Goal: Browse casually: Explore the website without a specific task or goal

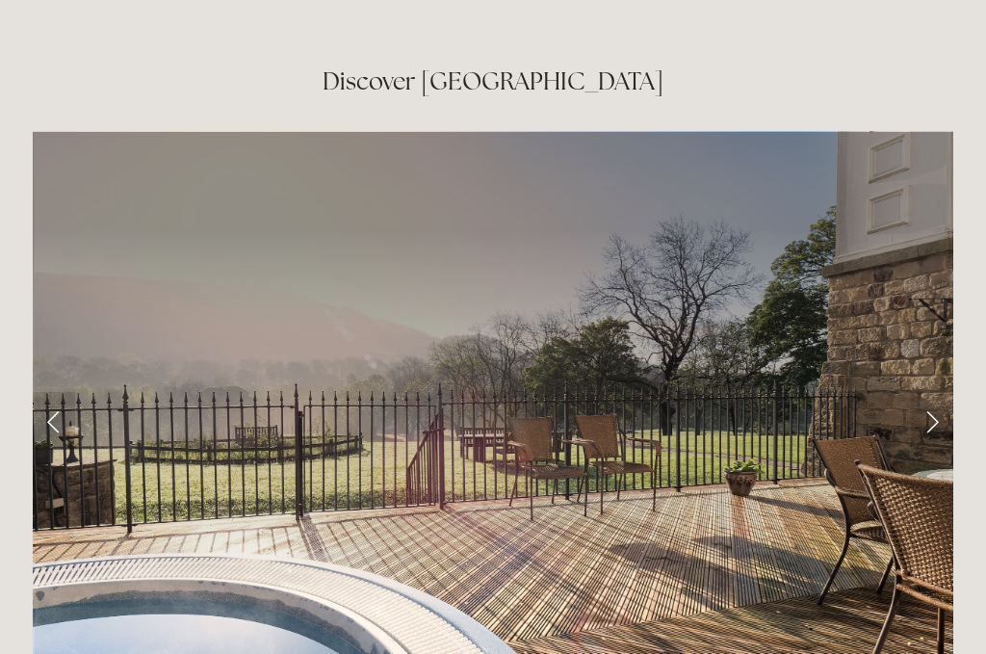
scroll to position [3046, 0]
click at [940, 391] on link "Next Slide" at bounding box center [932, 420] width 42 height 58
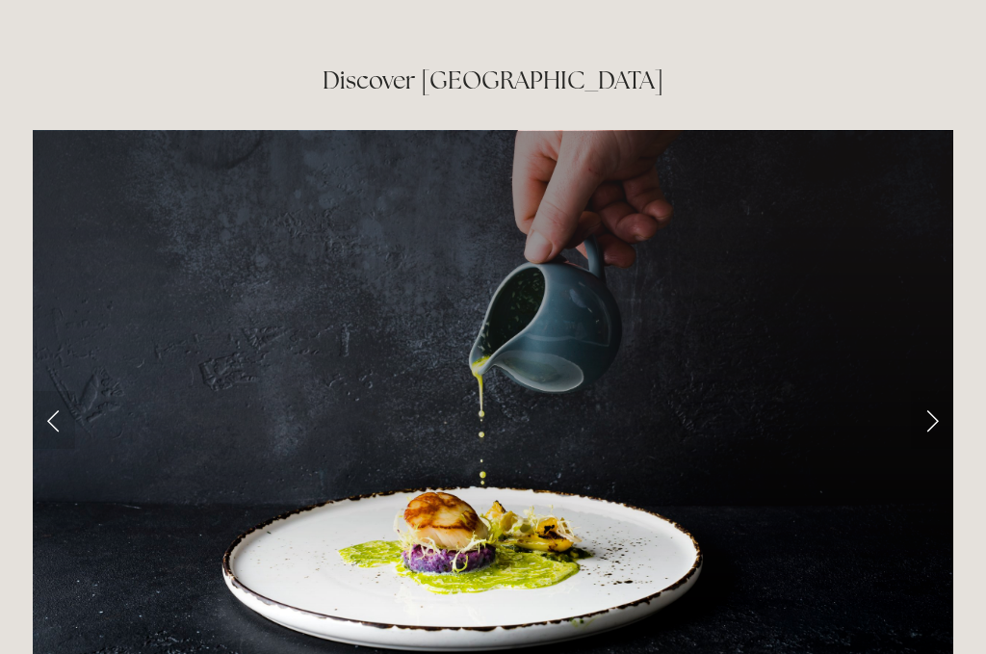
click at [930, 391] on link "Next Slide" at bounding box center [932, 420] width 42 height 58
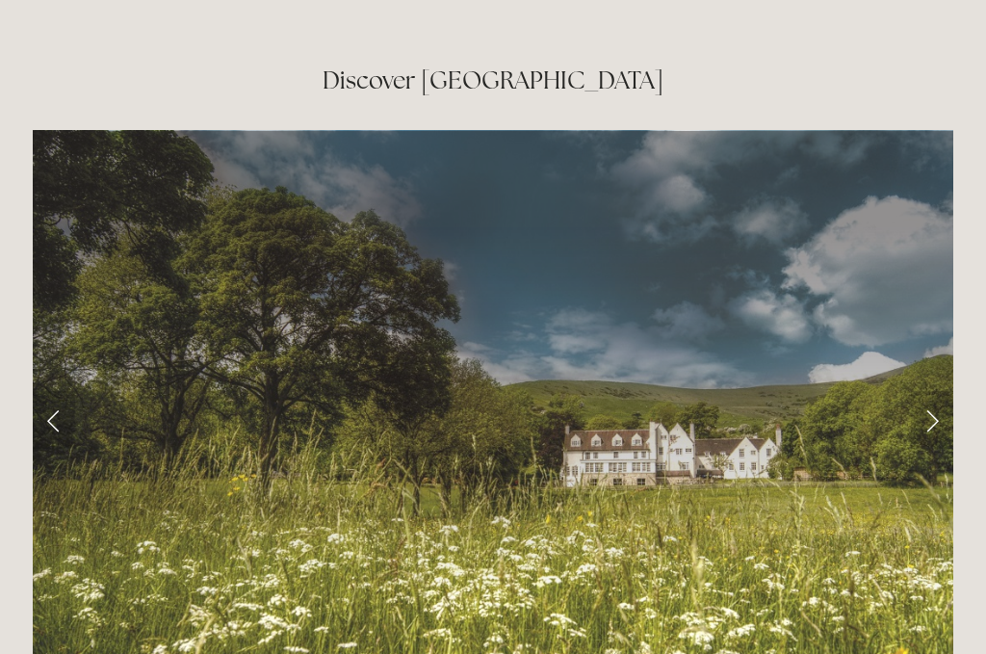
click at [935, 391] on link "Next Slide" at bounding box center [932, 420] width 42 height 58
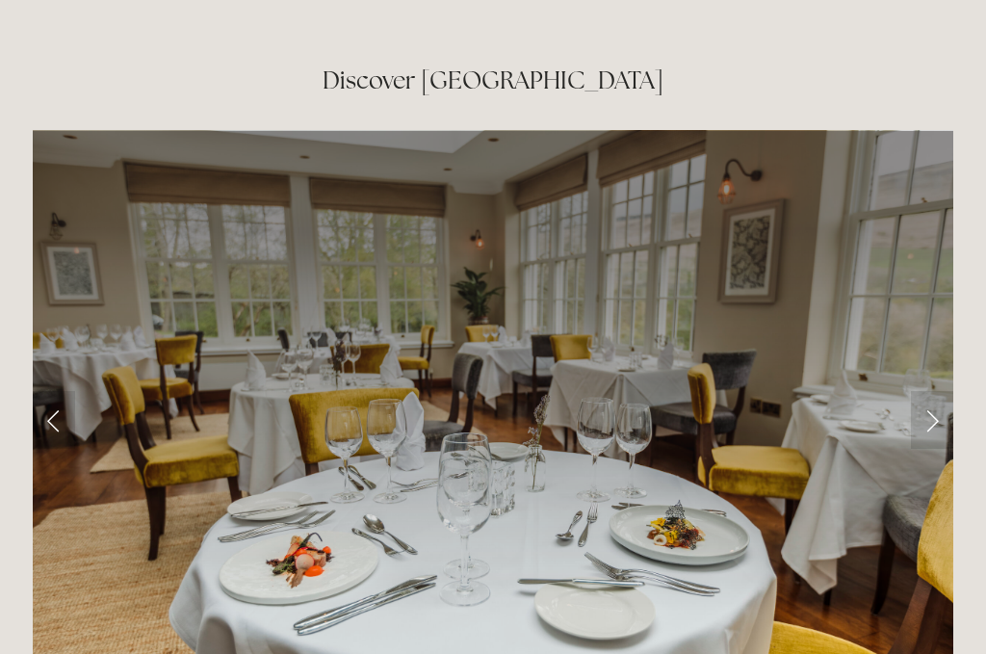
click at [937, 391] on link "Next Slide" at bounding box center [932, 420] width 42 height 58
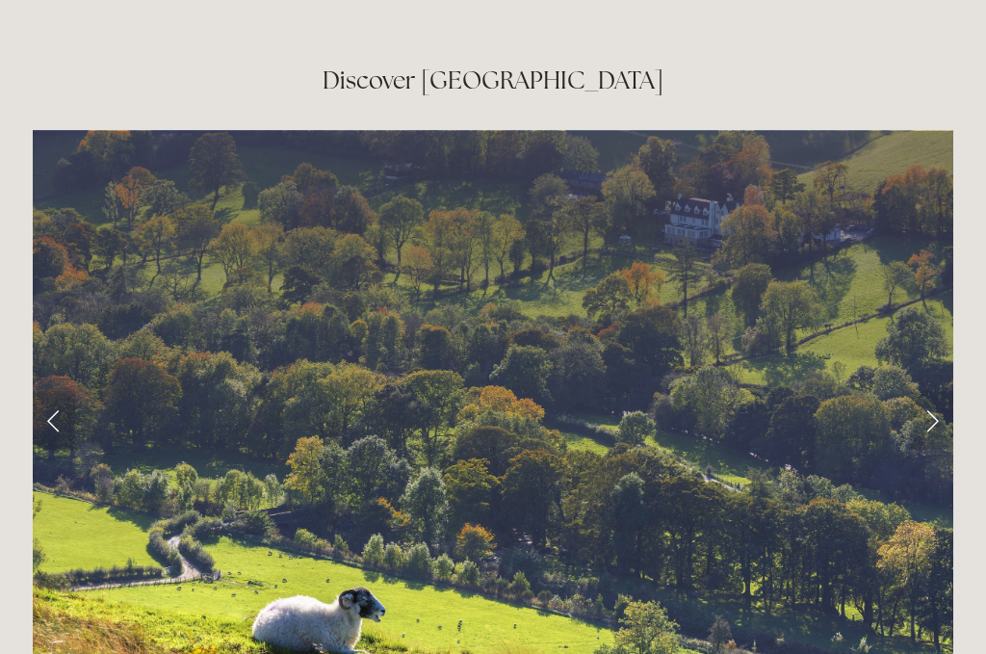
click at [943, 391] on link "Next Slide" at bounding box center [932, 420] width 42 height 58
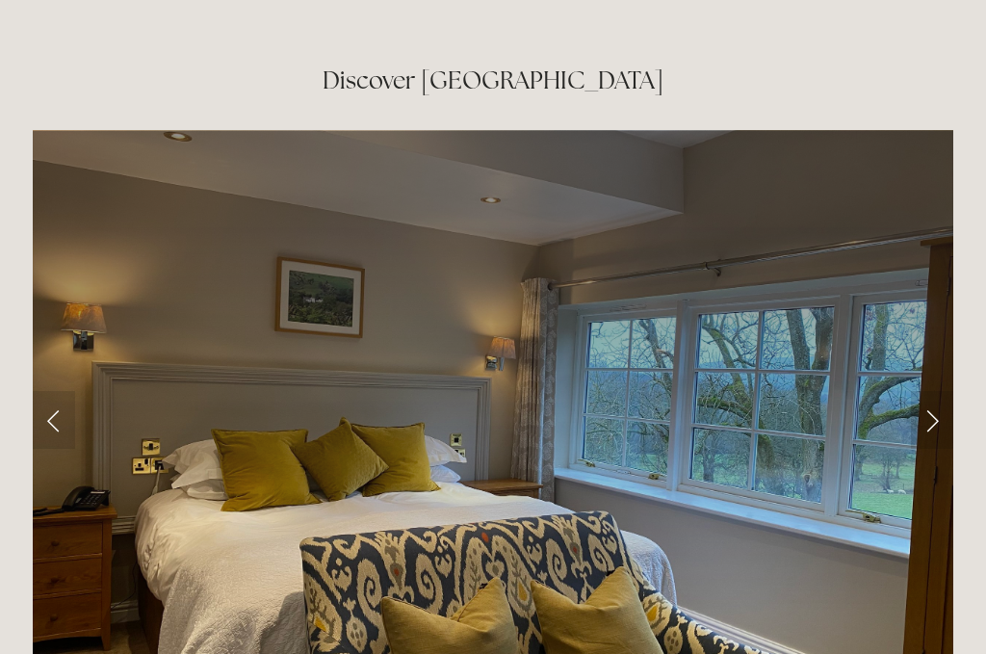
click at [946, 391] on link "Next Slide" at bounding box center [932, 420] width 42 height 58
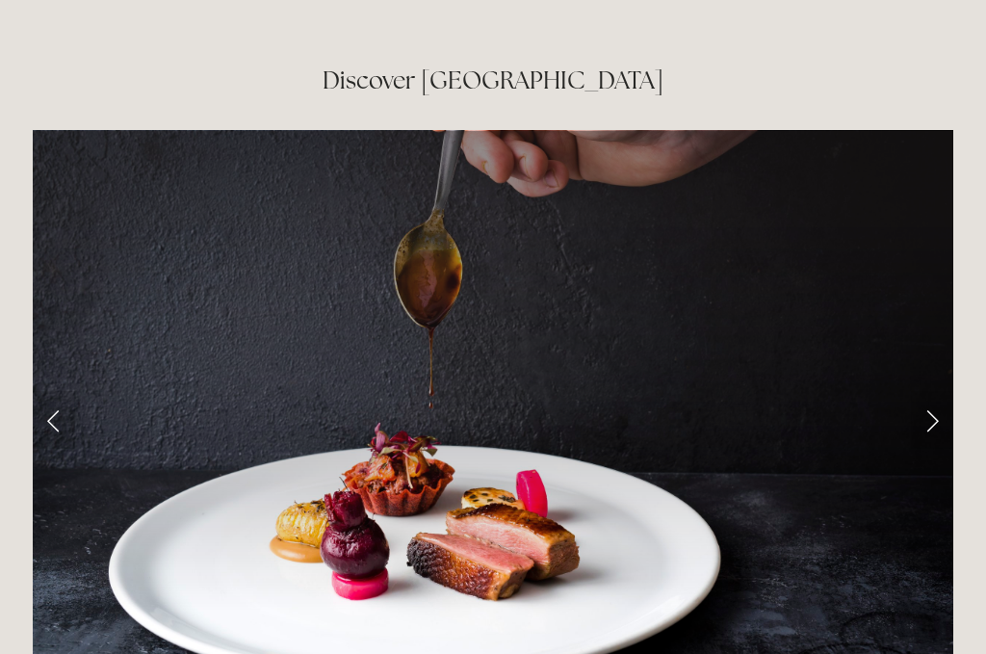
click at [934, 391] on link "Next Slide" at bounding box center [932, 420] width 42 height 58
click at [928, 391] on link "Next Slide" at bounding box center [932, 420] width 42 height 58
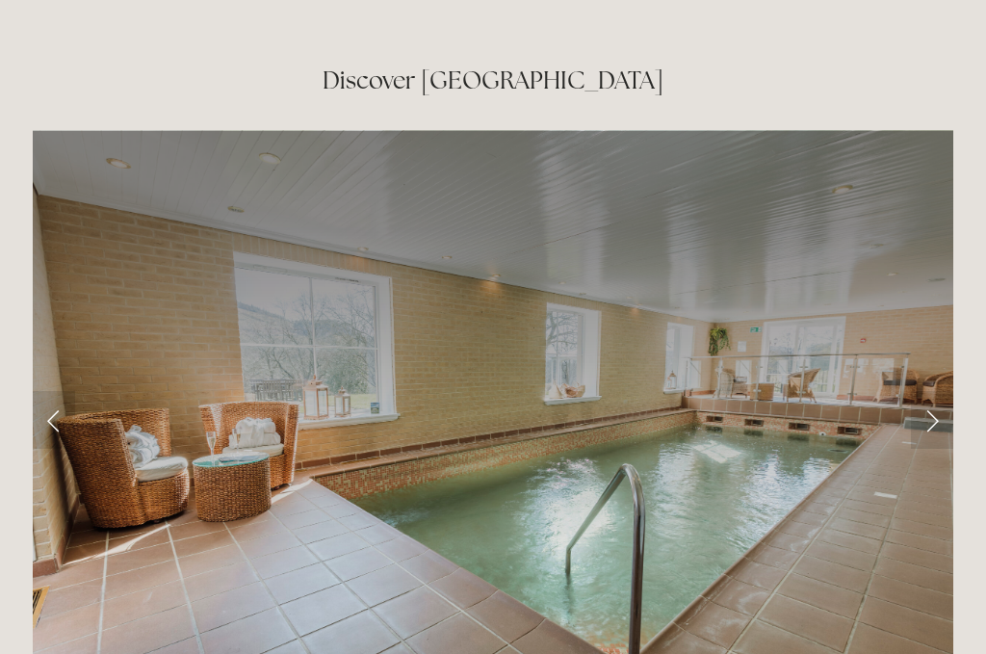
click at [928, 391] on link "Next Slide" at bounding box center [932, 420] width 42 height 58
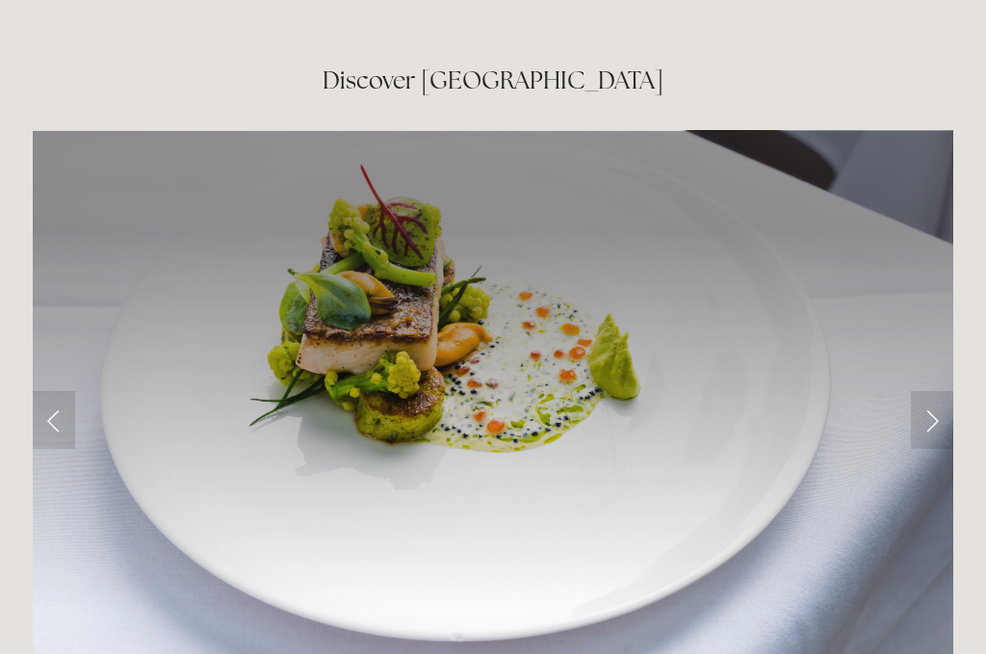
click at [926, 391] on link "Next Slide" at bounding box center [932, 420] width 42 height 58
click at [938, 391] on link "Next Slide" at bounding box center [932, 420] width 42 height 58
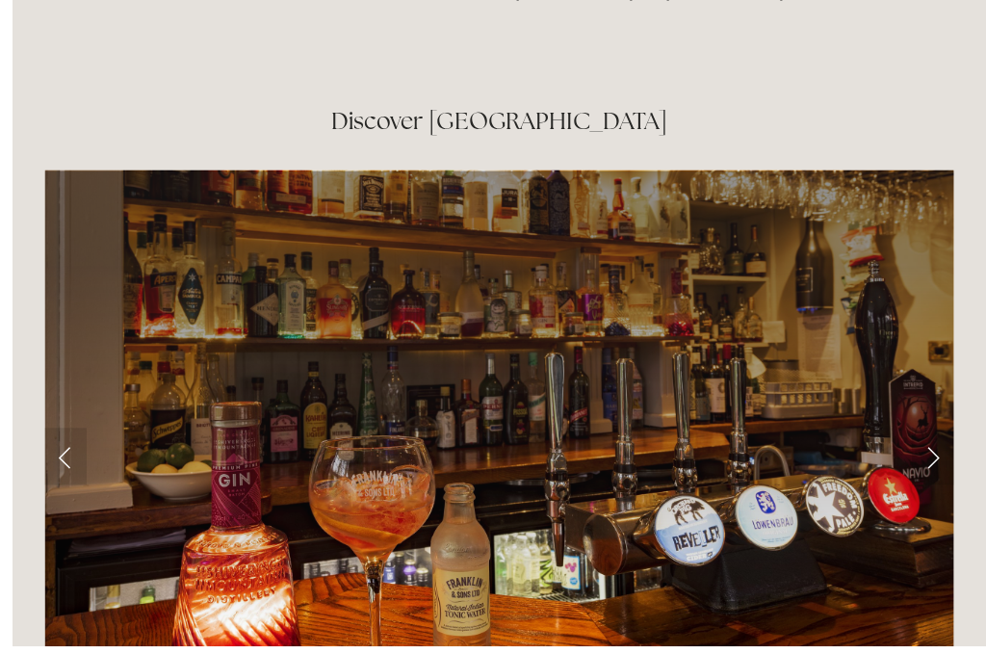
scroll to position [3020, 0]
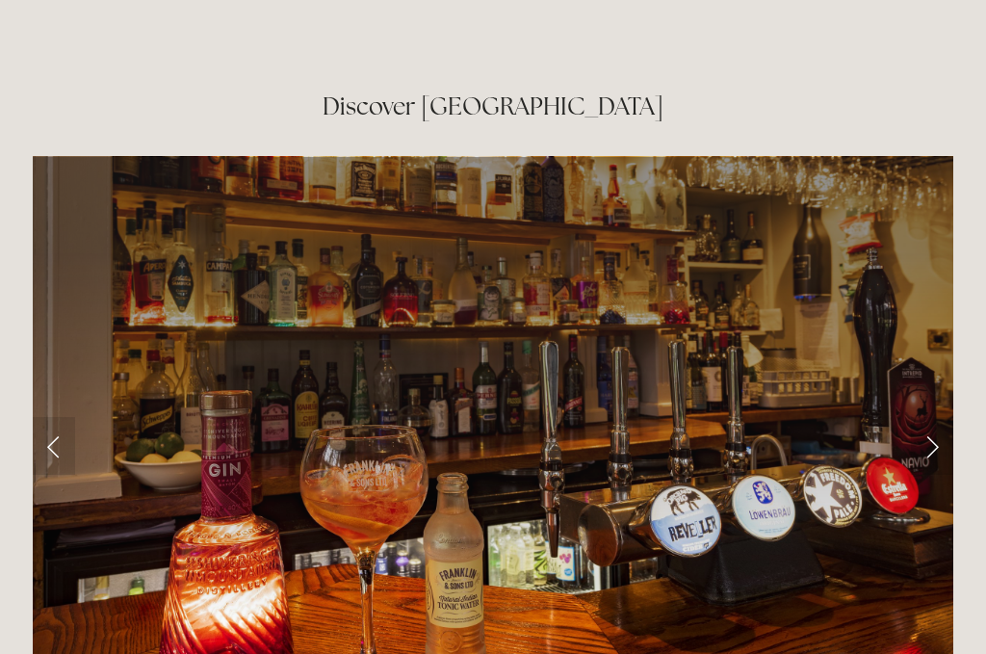
click at [941, 417] on link "Next Slide" at bounding box center [932, 446] width 42 height 58
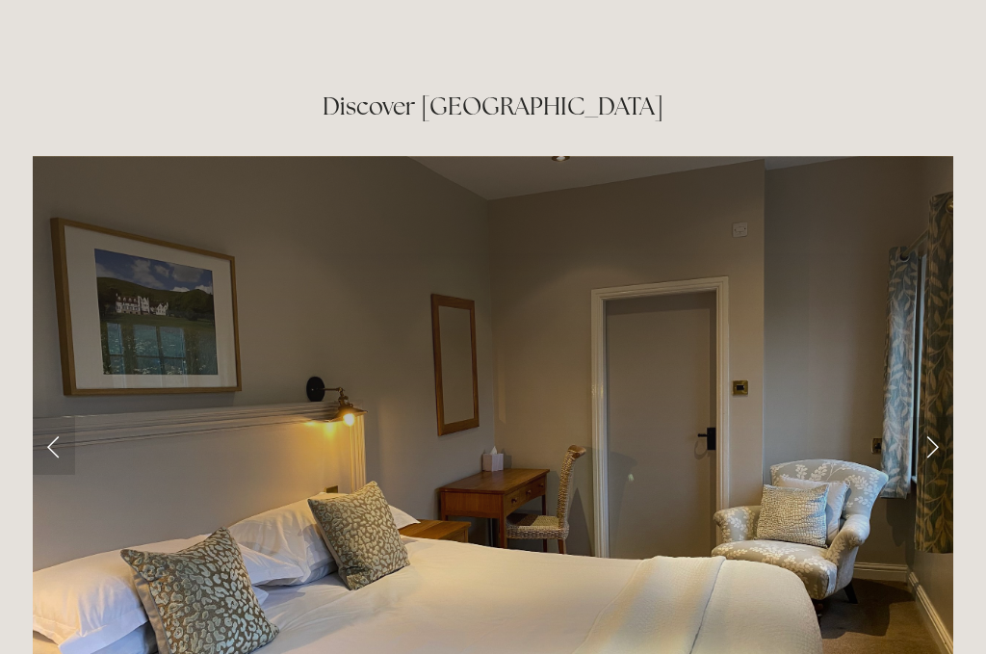
click at [938, 417] on link "Next Slide" at bounding box center [932, 446] width 42 height 58
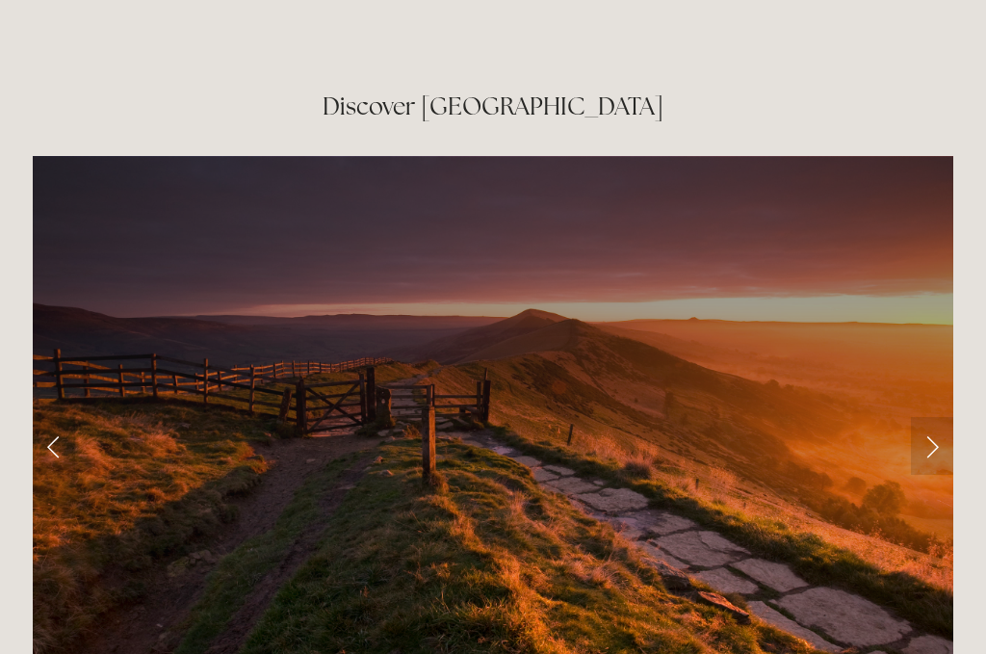
click at [952, 417] on link "Next Slide" at bounding box center [932, 446] width 42 height 58
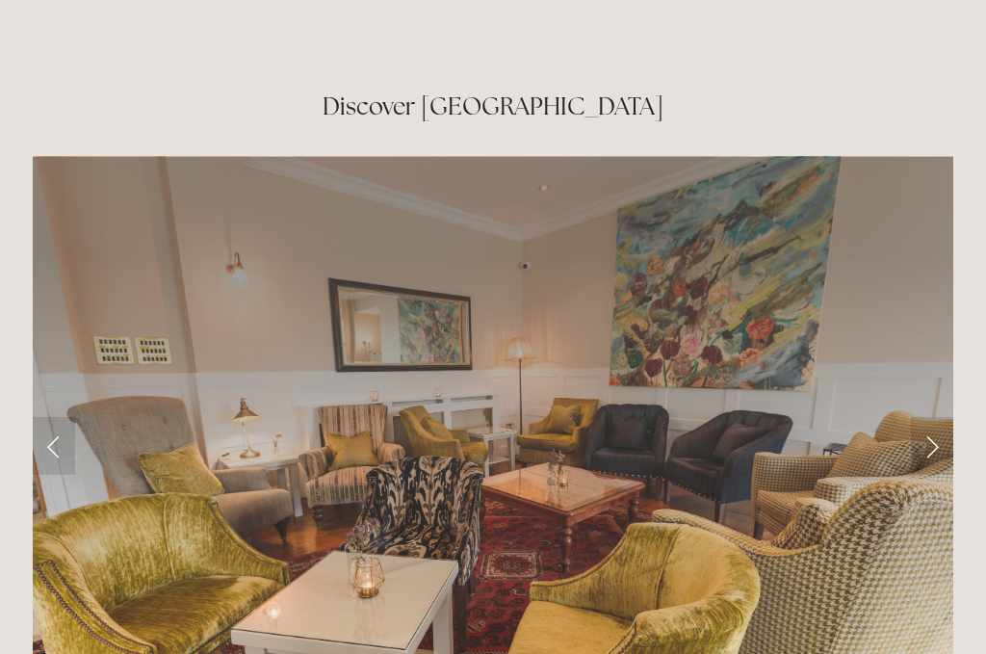
click at [929, 417] on link "Next Slide" at bounding box center [932, 446] width 42 height 58
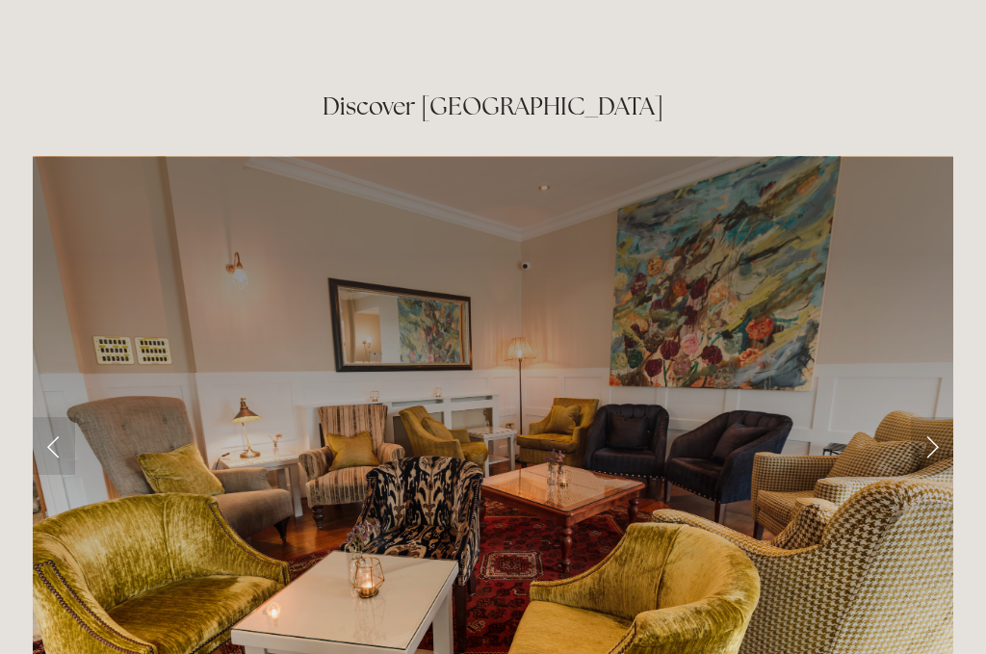
click at [930, 417] on link "Next Slide" at bounding box center [932, 446] width 42 height 58
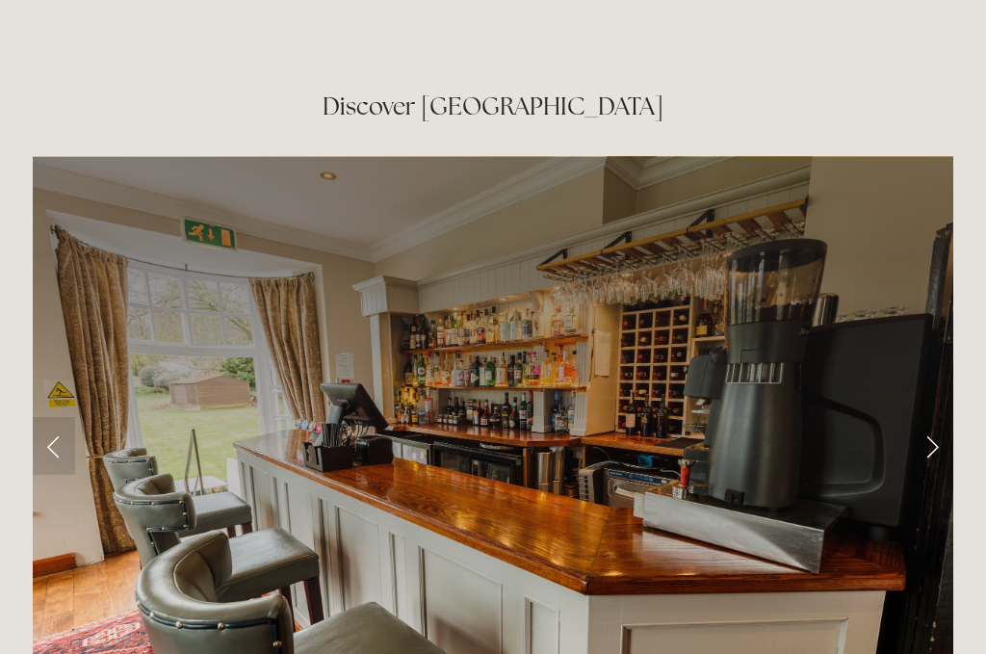
click at [932, 417] on link "Next Slide" at bounding box center [932, 446] width 42 height 58
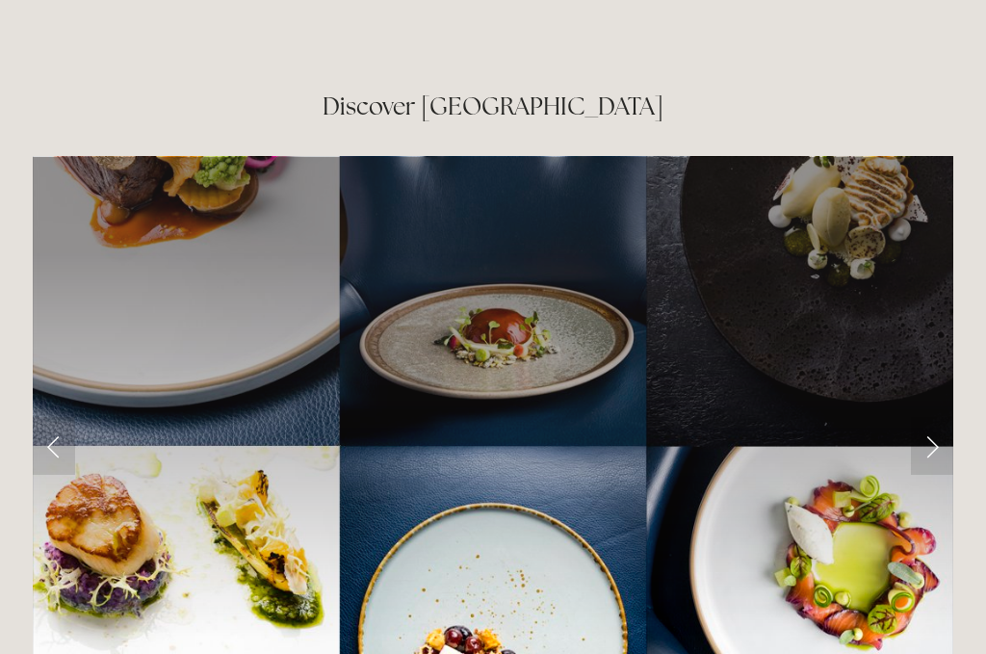
click at [928, 417] on link "Next Slide" at bounding box center [932, 446] width 42 height 58
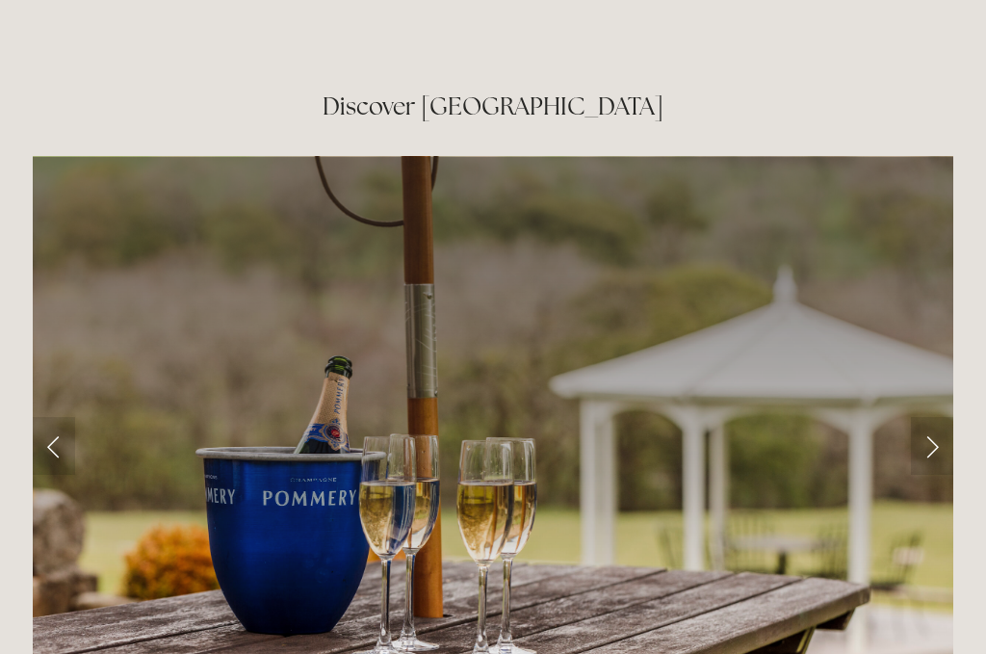
click at [937, 417] on link "Next Slide" at bounding box center [932, 446] width 42 height 58
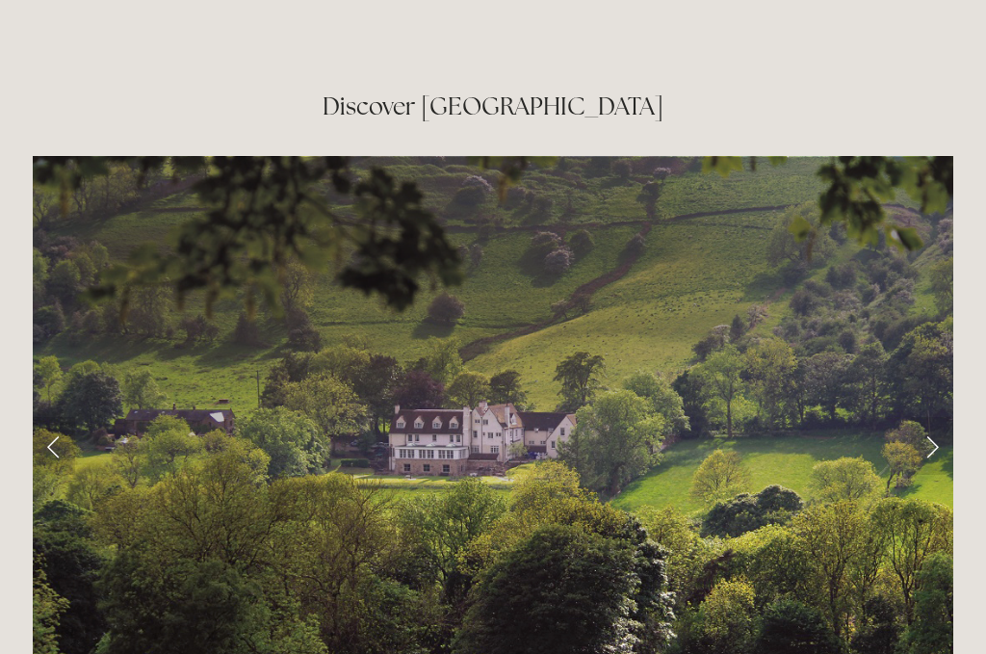
click at [937, 417] on link "Next Slide" at bounding box center [932, 446] width 42 height 58
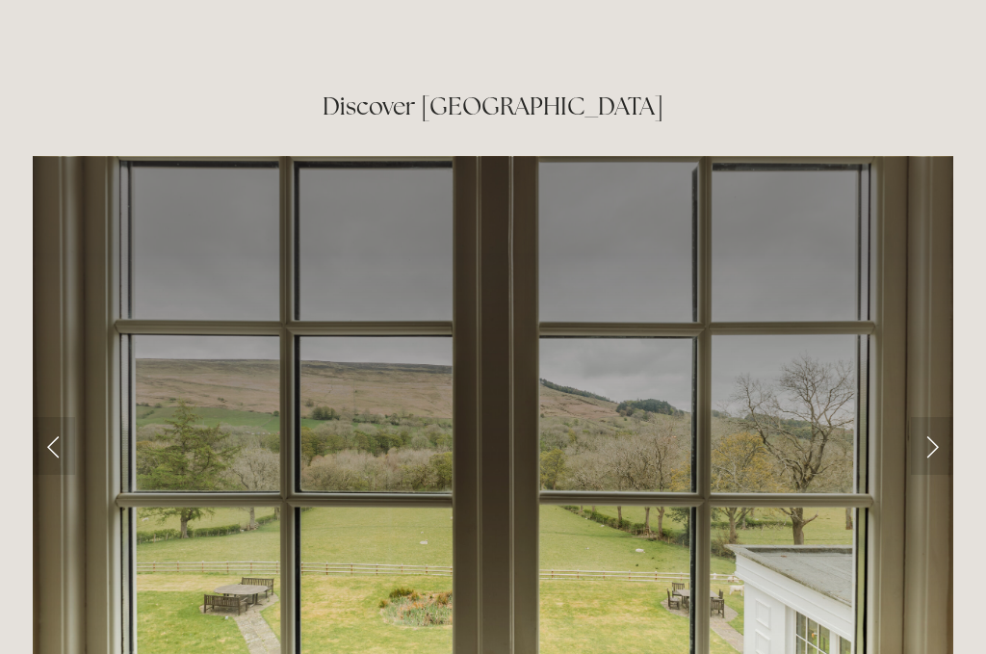
click at [935, 417] on link "Next Slide" at bounding box center [932, 446] width 42 height 58
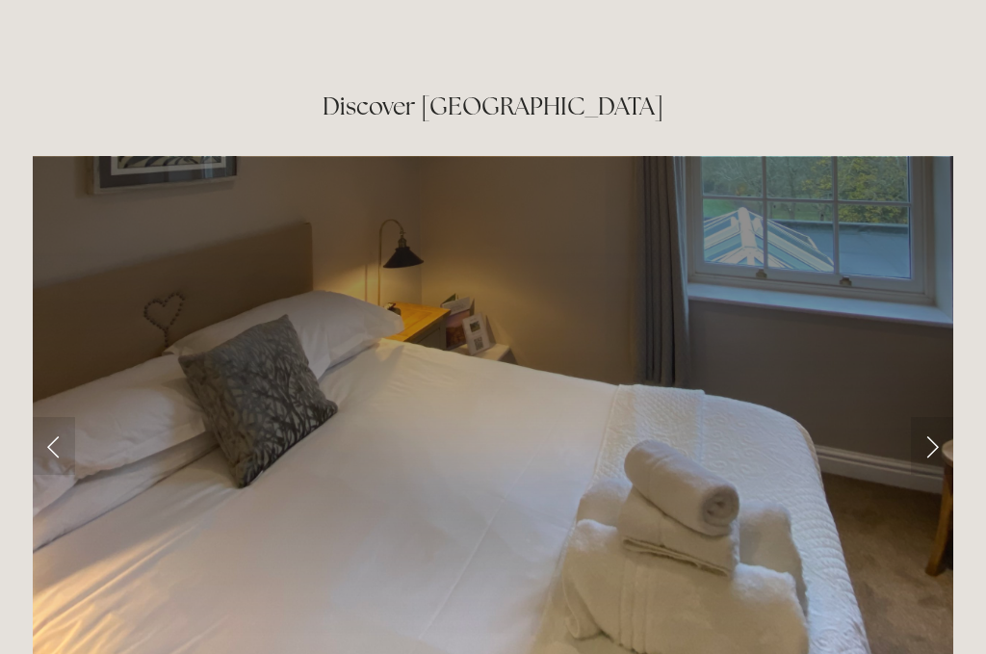
click at [934, 417] on link "Next Slide" at bounding box center [932, 446] width 42 height 58
click at [929, 417] on link "Next Slide" at bounding box center [932, 446] width 42 height 58
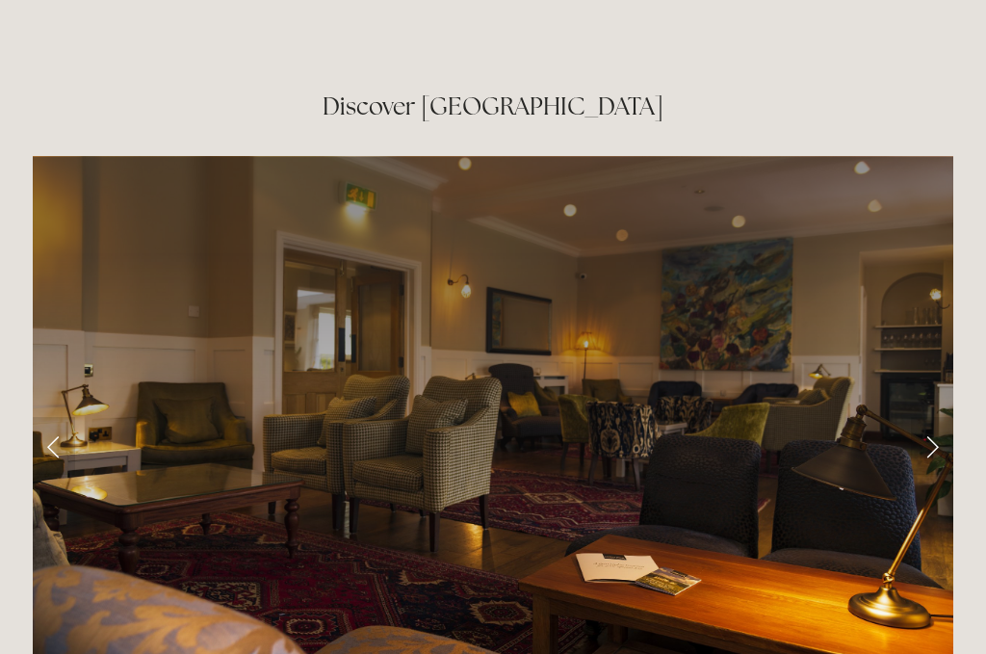
click at [925, 417] on link "Next Slide" at bounding box center [932, 446] width 42 height 58
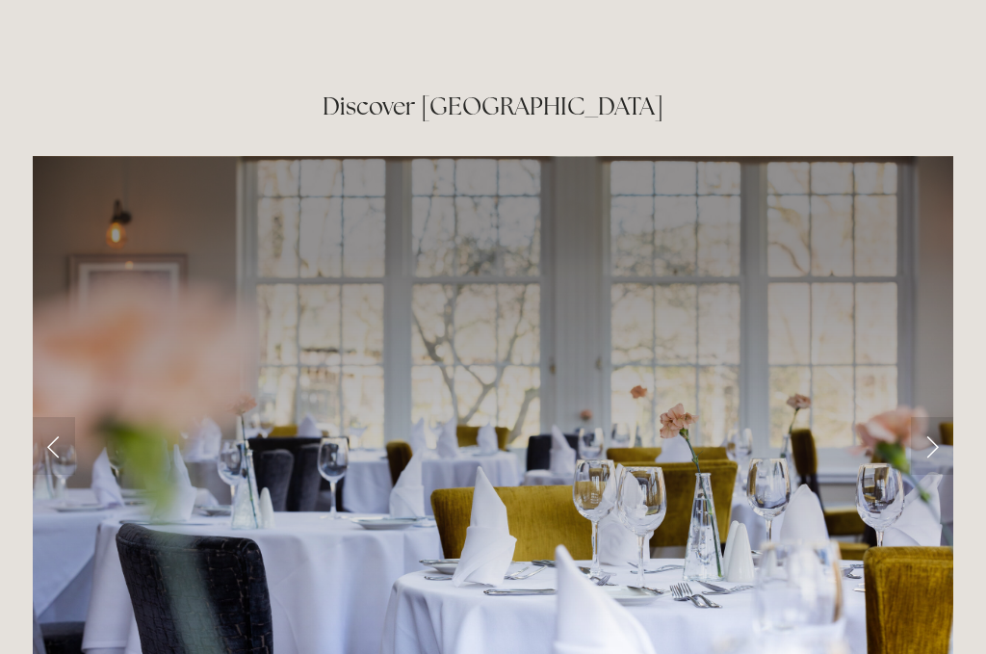
click at [941, 417] on link "Next Slide" at bounding box center [932, 446] width 42 height 58
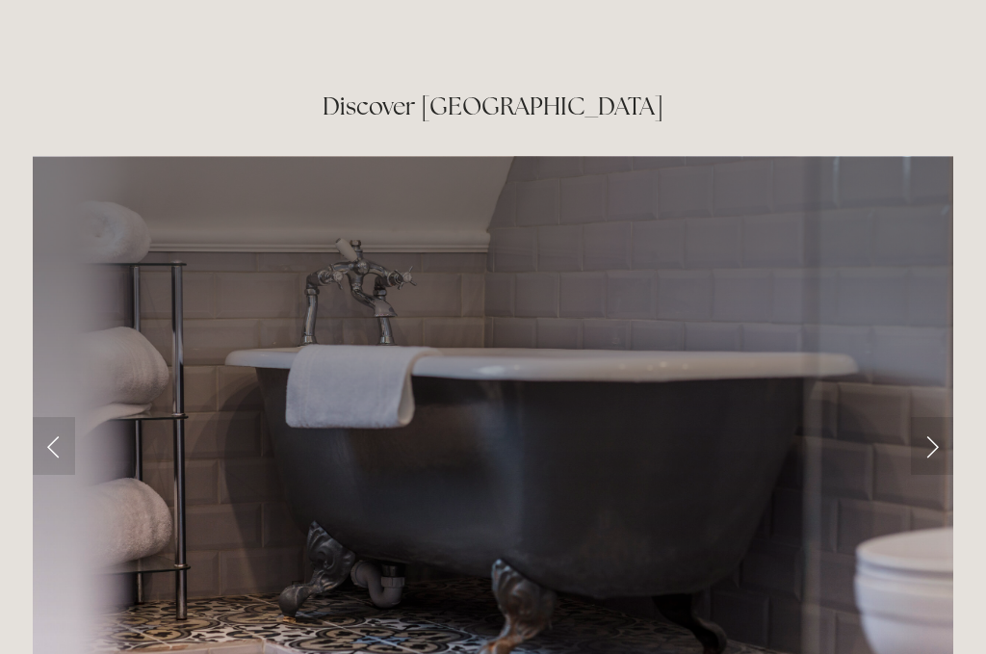
click at [923, 417] on link "Next Slide" at bounding box center [932, 446] width 42 height 58
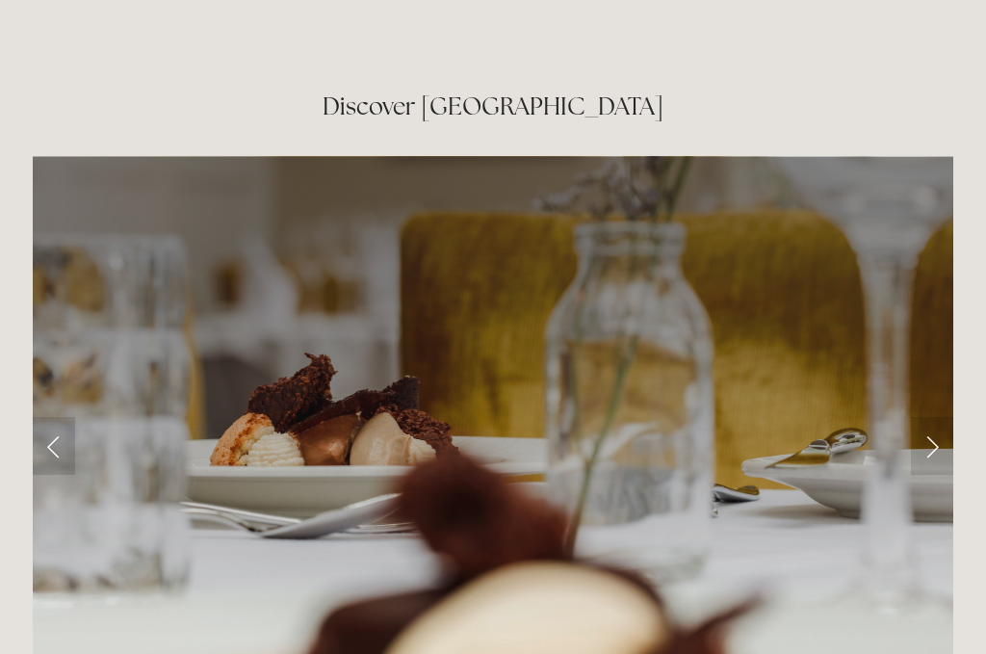
click at [928, 417] on link "Next Slide" at bounding box center [932, 446] width 42 height 58
click at [934, 417] on link "Next Slide" at bounding box center [932, 446] width 42 height 58
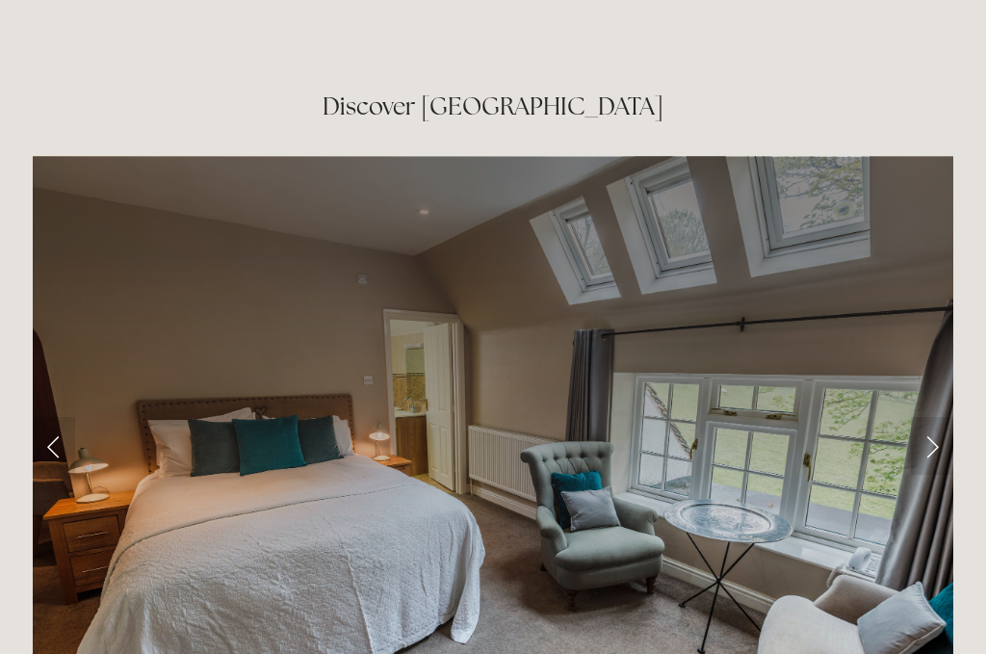
click at [931, 417] on link "Next Slide" at bounding box center [932, 446] width 42 height 58
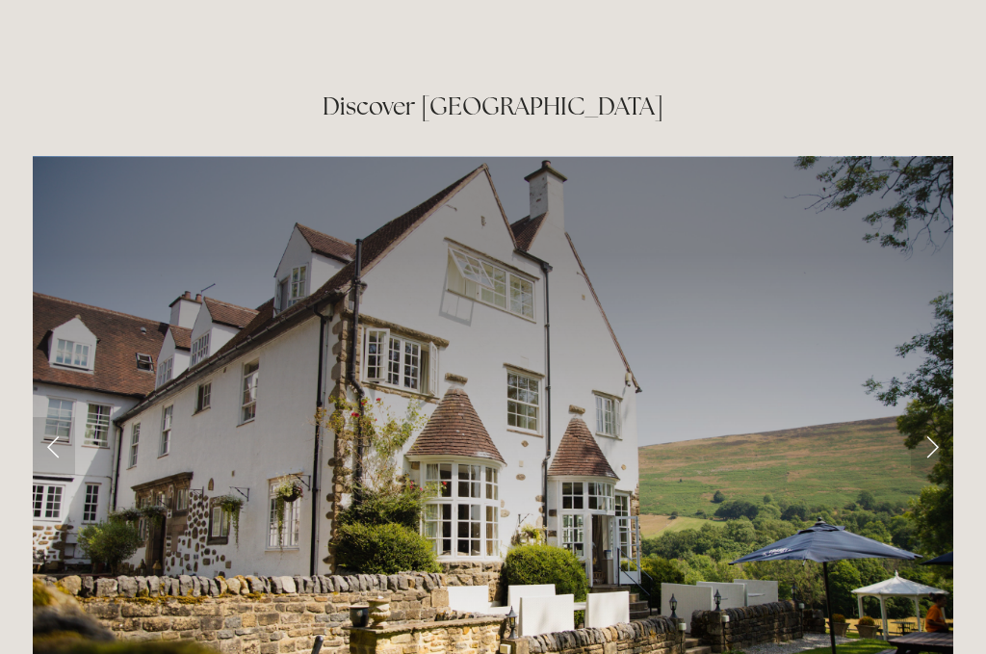
click at [937, 417] on link "Next Slide" at bounding box center [932, 446] width 42 height 58
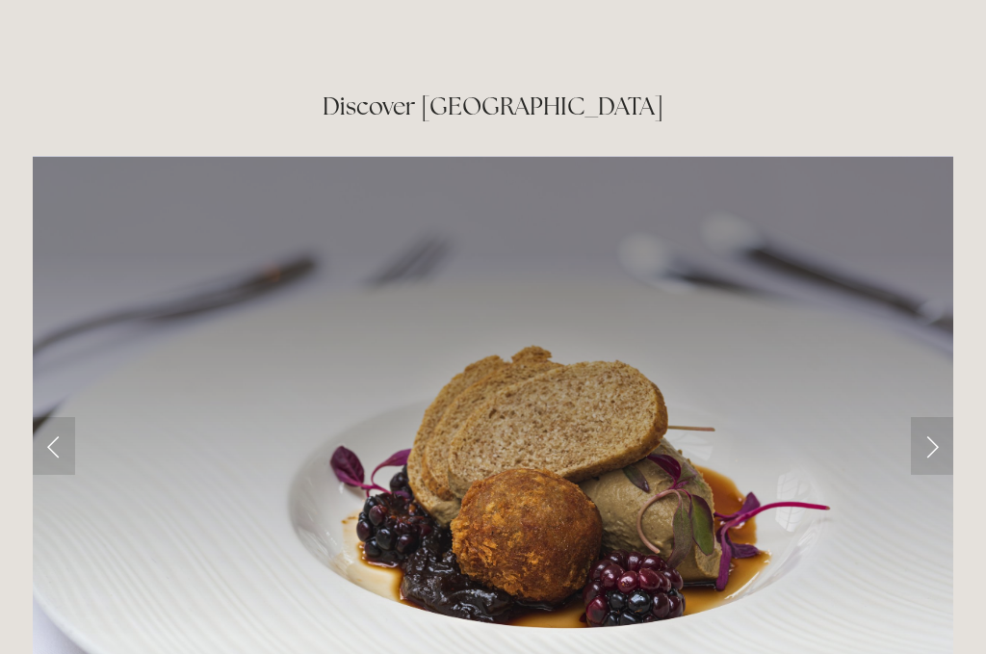
click at [938, 417] on link "Next Slide" at bounding box center [932, 446] width 42 height 58
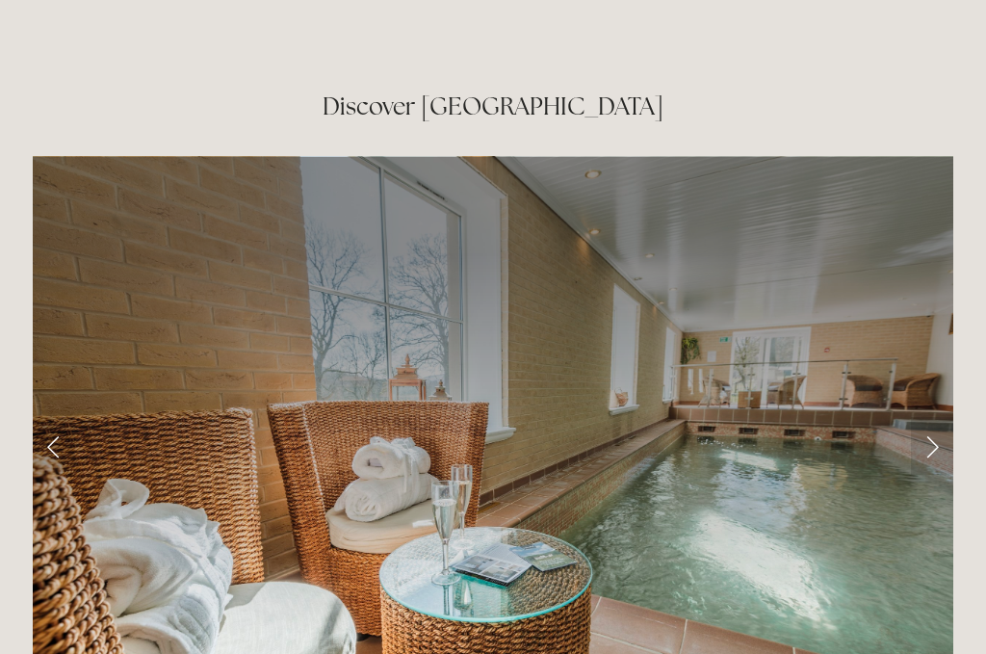
click at [931, 417] on link "Next Slide" at bounding box center [932, 446] width 42 height 58
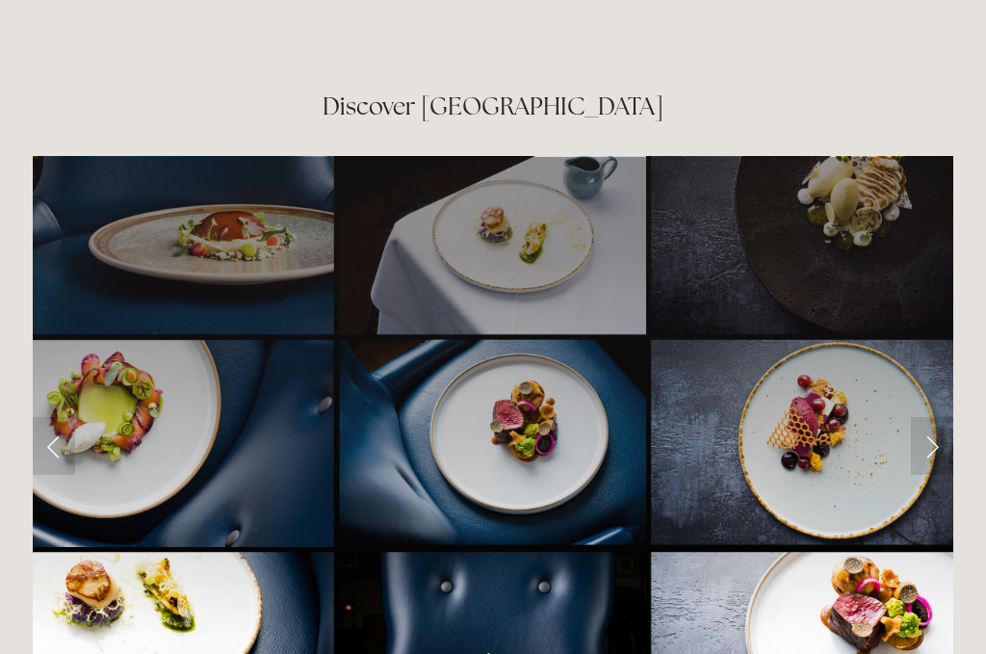
click at [934, 417] on link "Next Slide" at bounding box center [932, 446] width 42 height 58
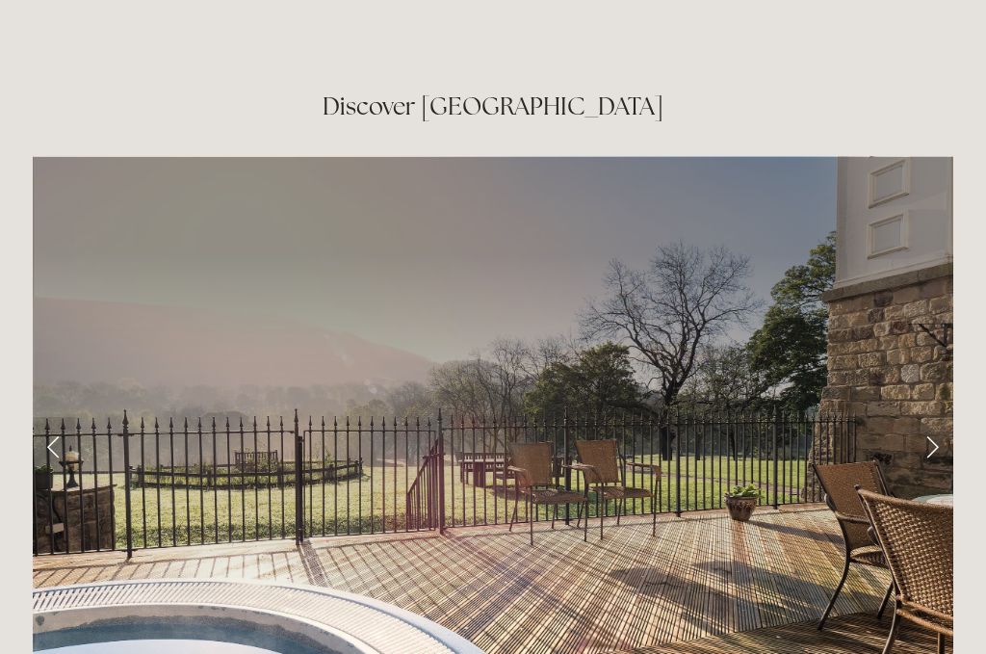
click at [55, 417] on link "Previous Slide" at bounding box center [54, 446] width 42 height 58
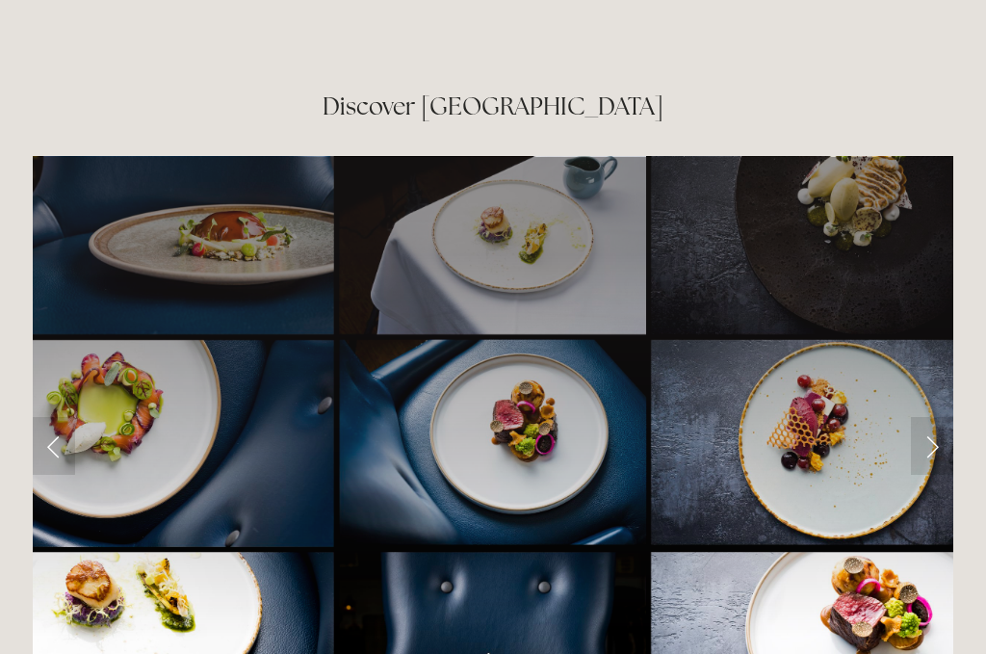
click at [947, 417] on link "Next Slide" at bounding box center [932, 446] width 42 height 58
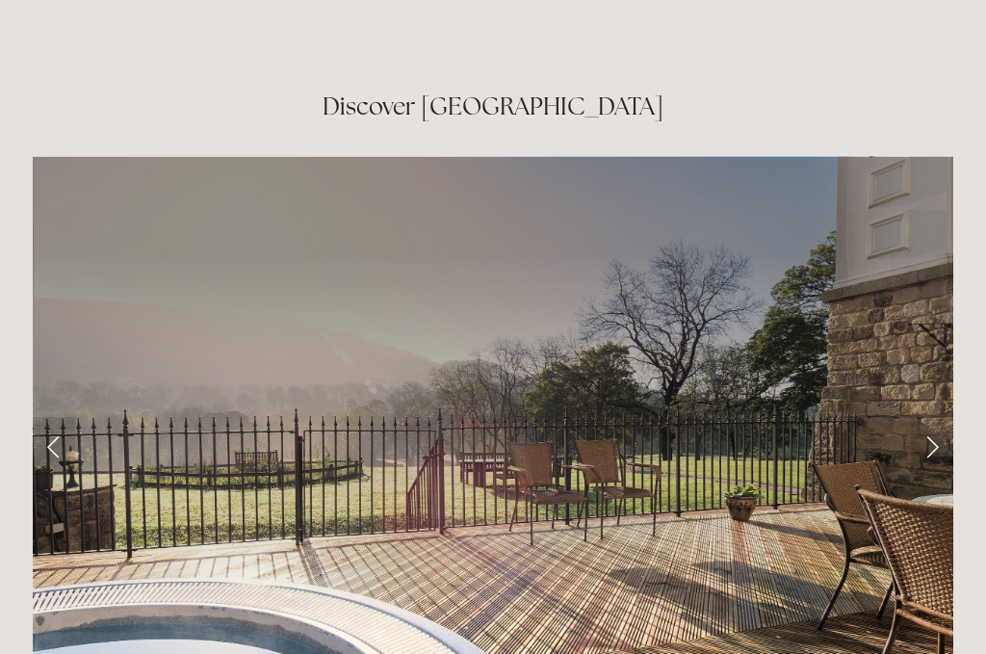
click at [938, 417] on link "Next Slide" at bounding box center [932, 446] width 42 height 58
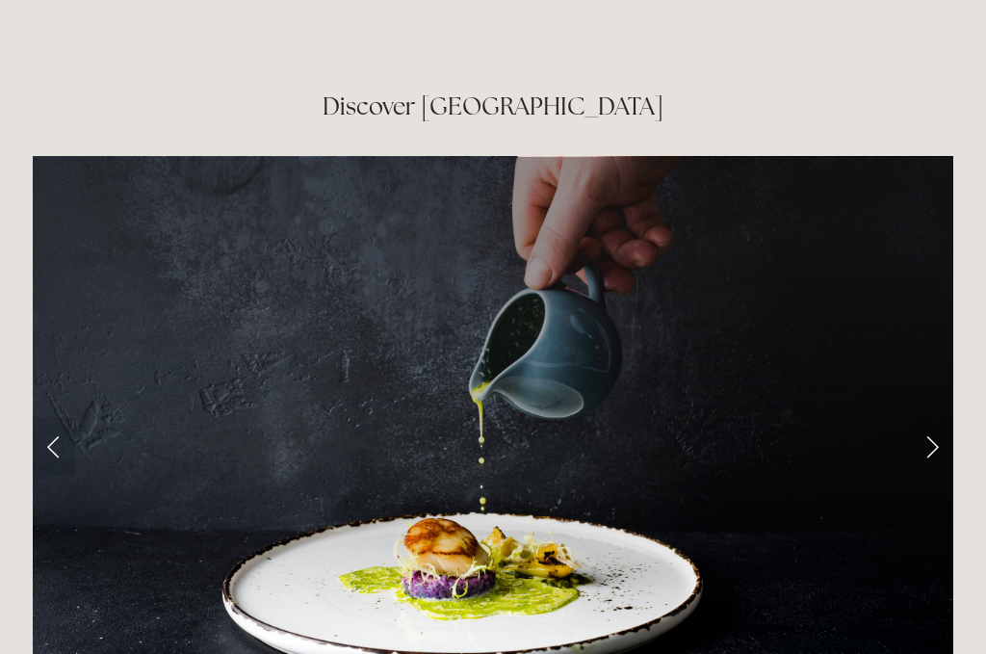
click at [937, 417] on link "Next Slide" at bounding box center [932, 446] width 42 height 58
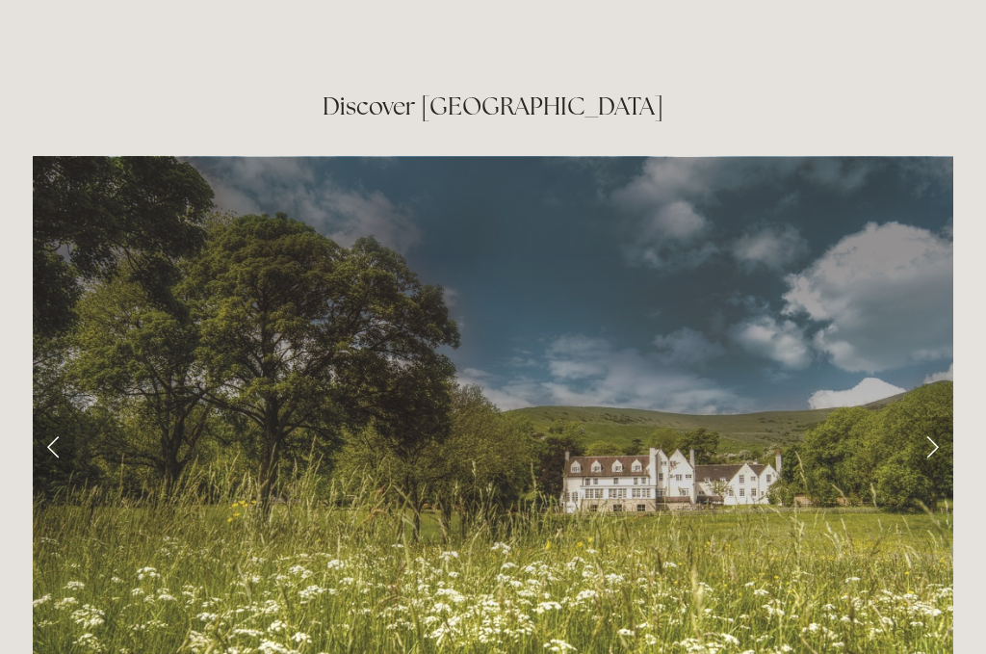
click at [930, 417] on link "Next Slide" at bounding box center [932, 446] width 42 height 58
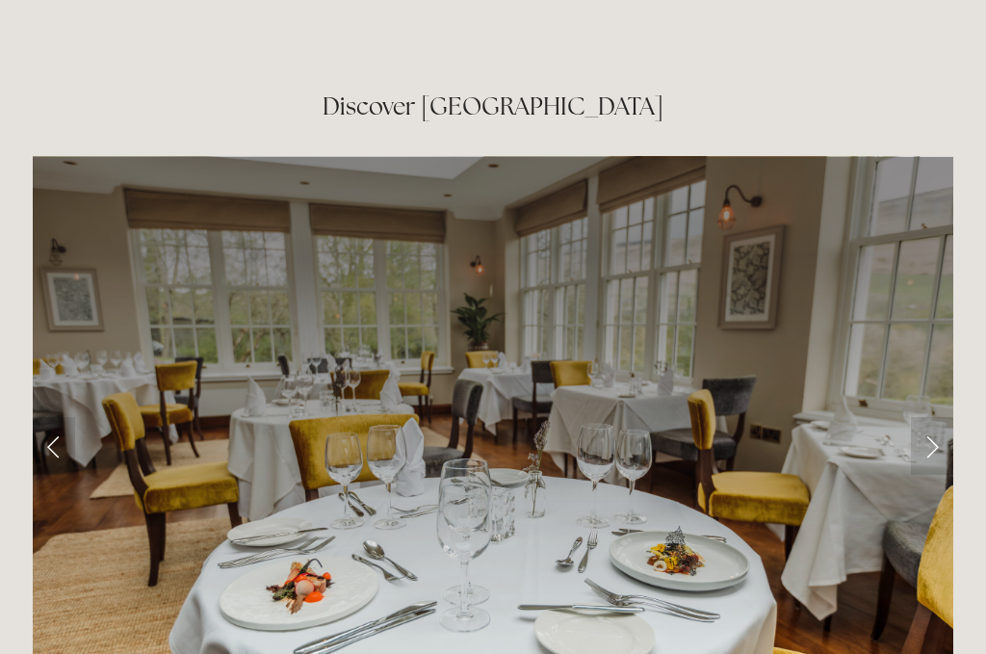
click at [942, 417] on link "Next Slide" at bounding box center [932, 446] width 42 height 58
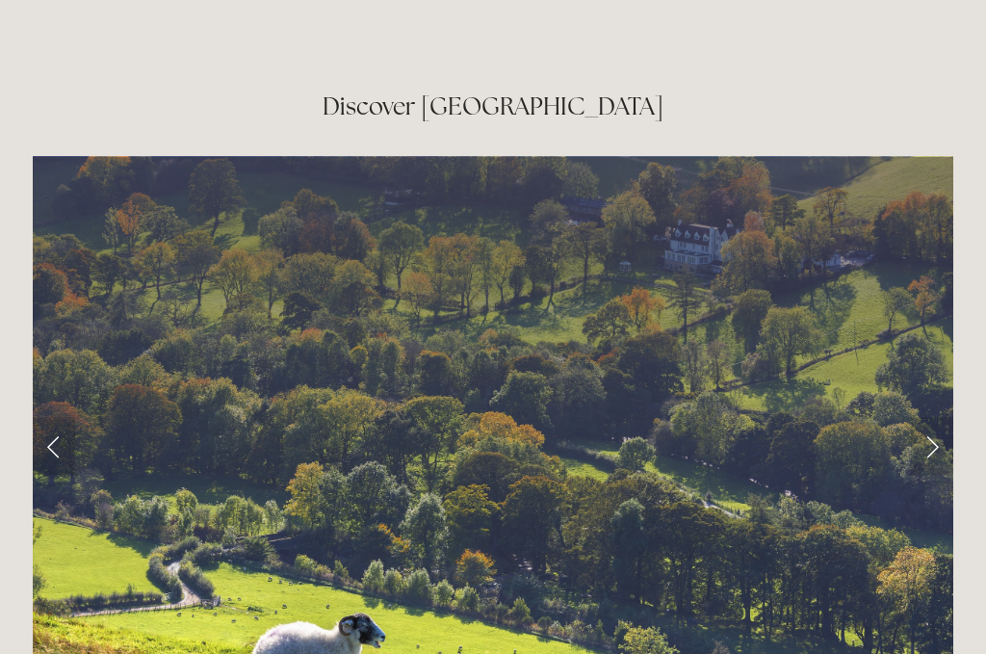
click at [943, 417] on link "Next Slide" at bounding box center [932, 446] width 42 height 58
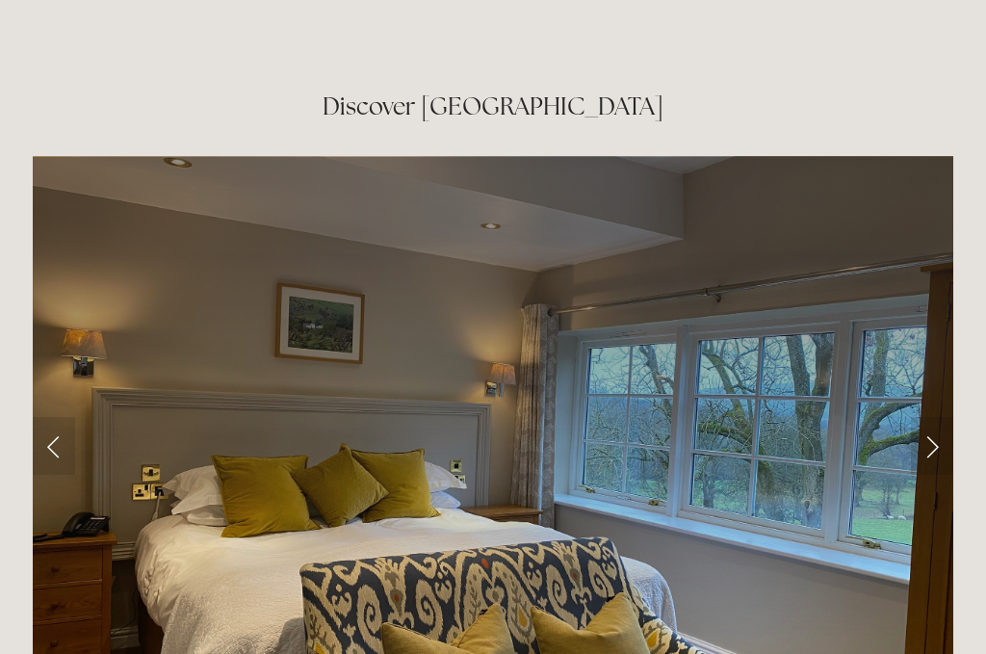
click at [942, 417] on link "Next Slide" at bounding box center [932, 446] width 42 height 58
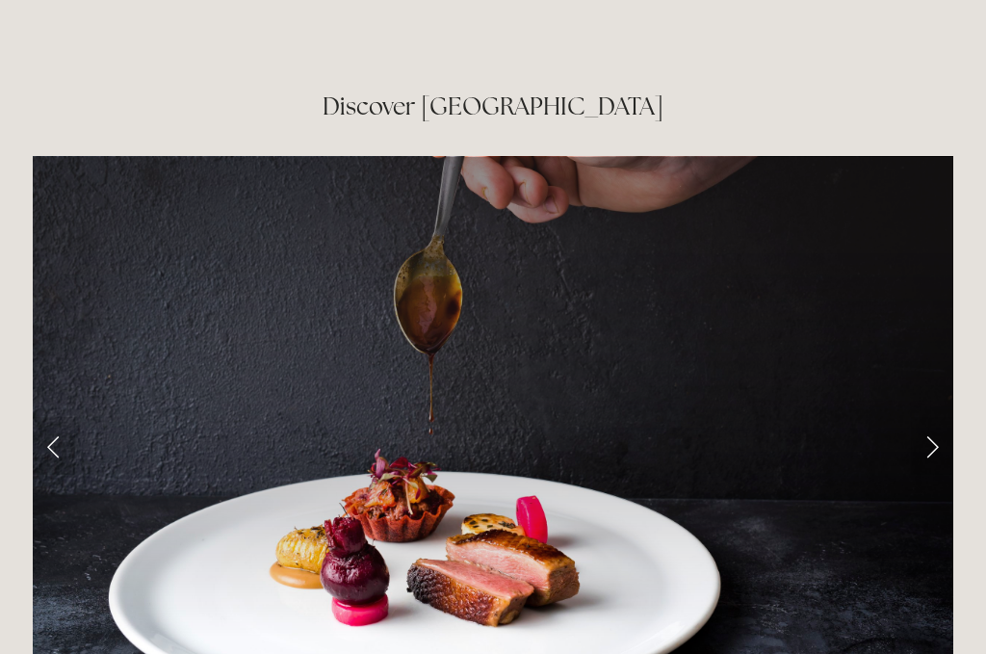
click at [945, 417] on link "Next Slide" at bounding box center [932, 446] width 42 height 58
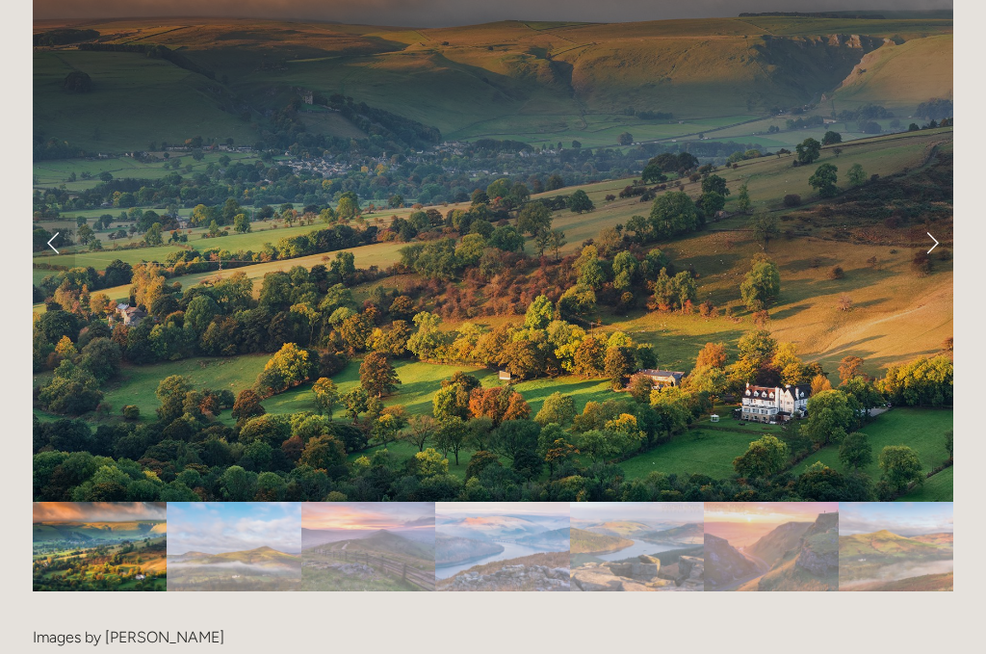
scroll to position [3895, 0]
click at [227, 502] on img "Slide 2" at bounding box center [234, 547] width 134 height 90
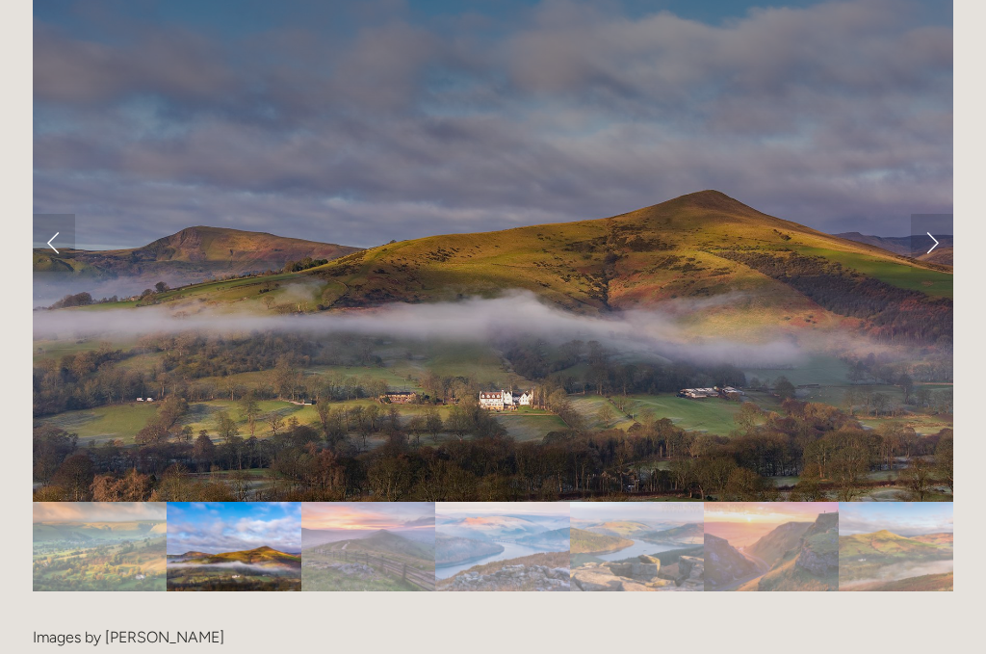
click at [383, 502] on img "Slide 3" at bounding box center [368, 547] width 134 height 90
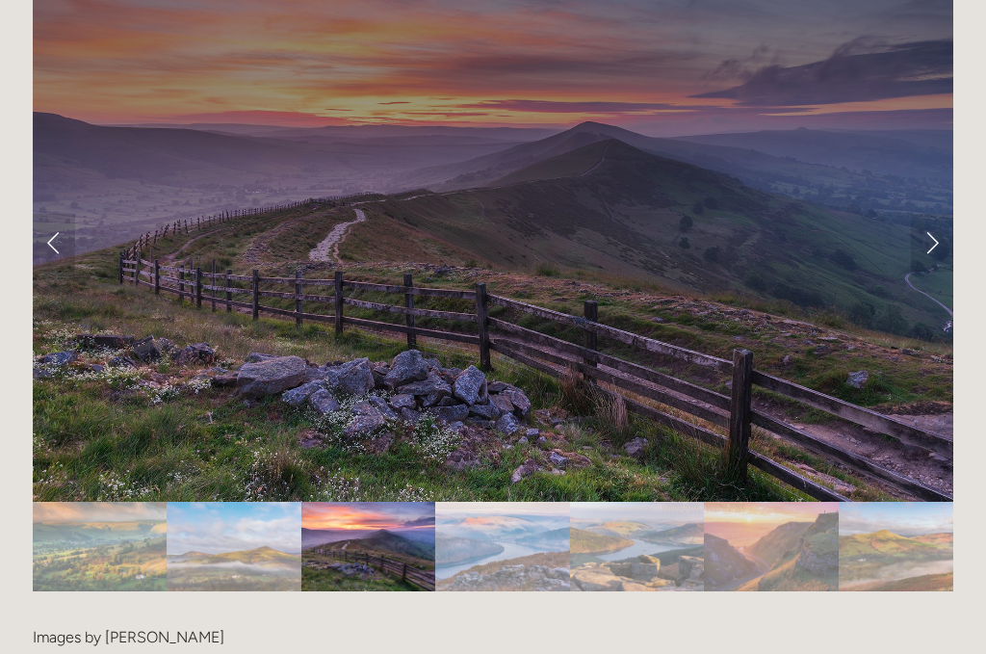
click at [523, 502] on img "Slide 4" at bounding box center [502, 547] width 135 height 90
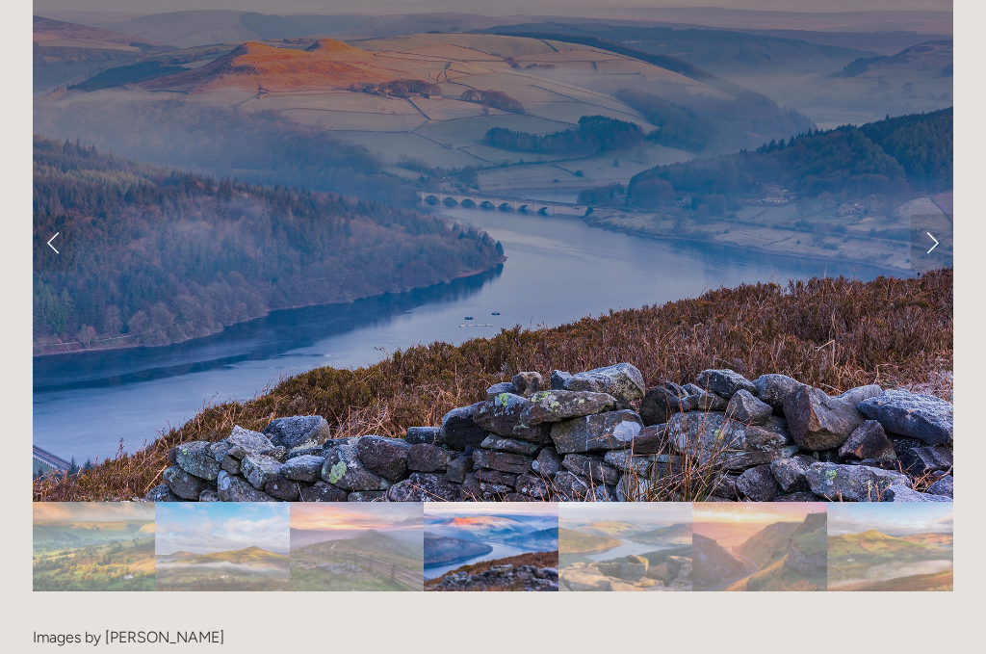
click at [76, 502] on img "Slide 1" at bounding box center [88, 547] width 134 height 90
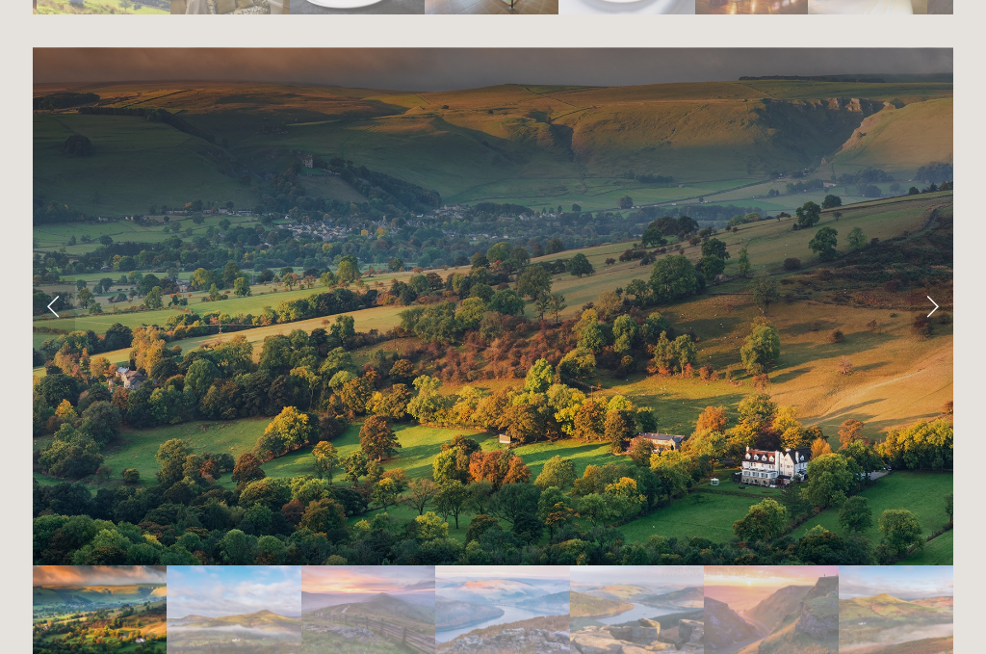
scroll to position [3831, 0]
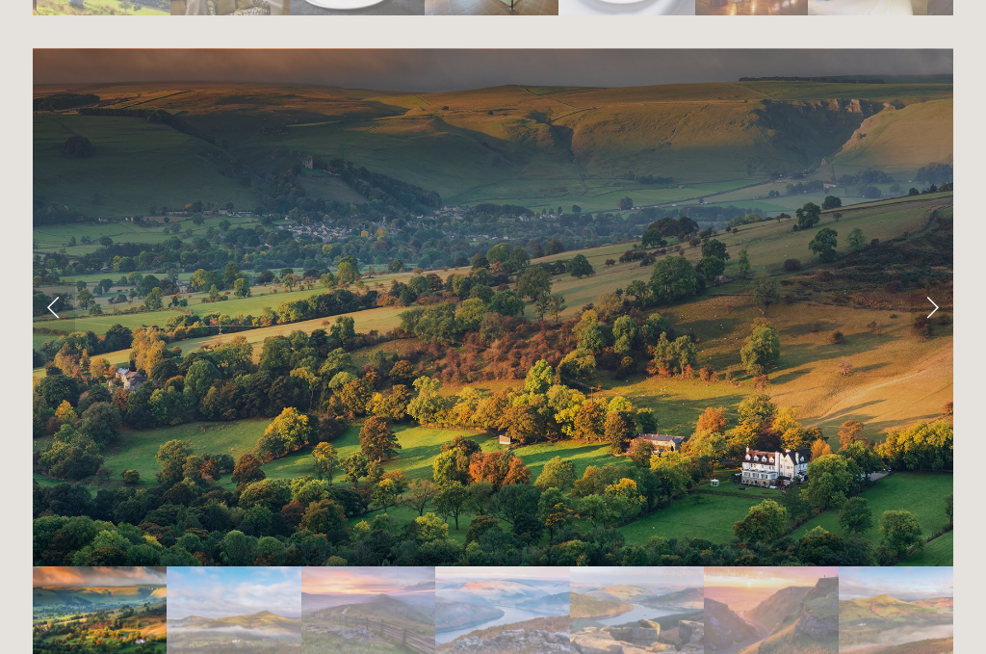
click at [256, 566] on img "Slide 2" at bounding box center [234, 611] width 134 height 90
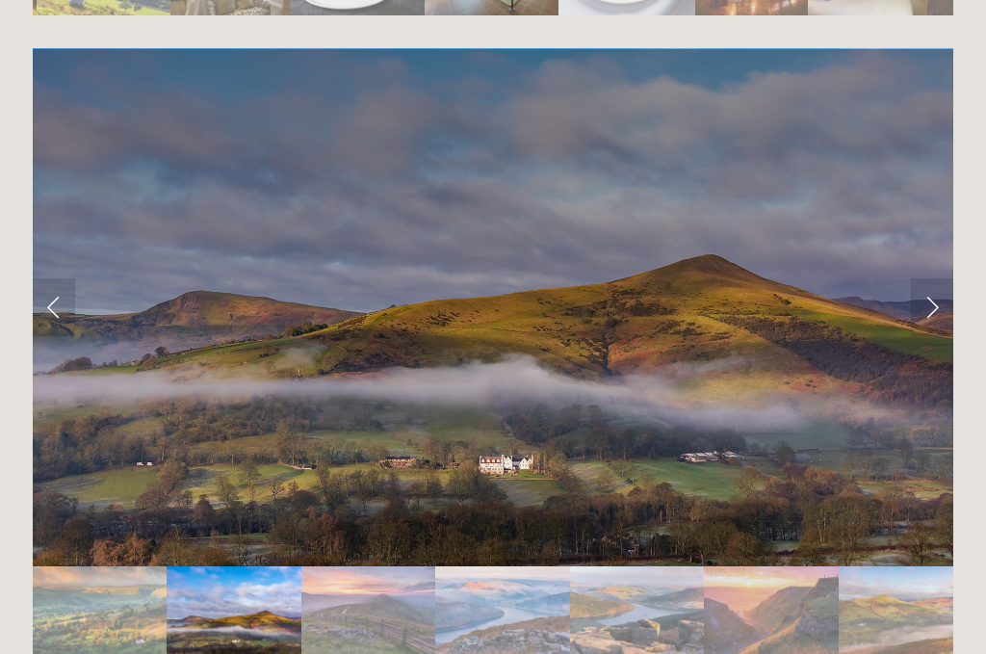
click at [373, 566] on img "Slide 3" at bounding box center [368, 611] width 134 height 90
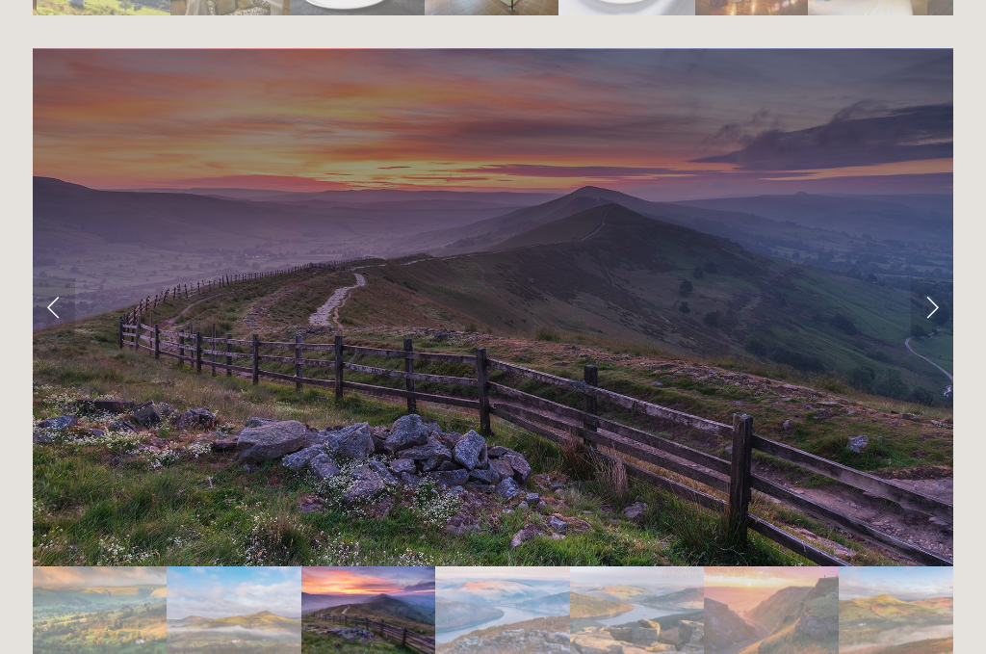
click at [516, 566] on img "Slide 4" at bounding box center [502, 611] width 135 height 90
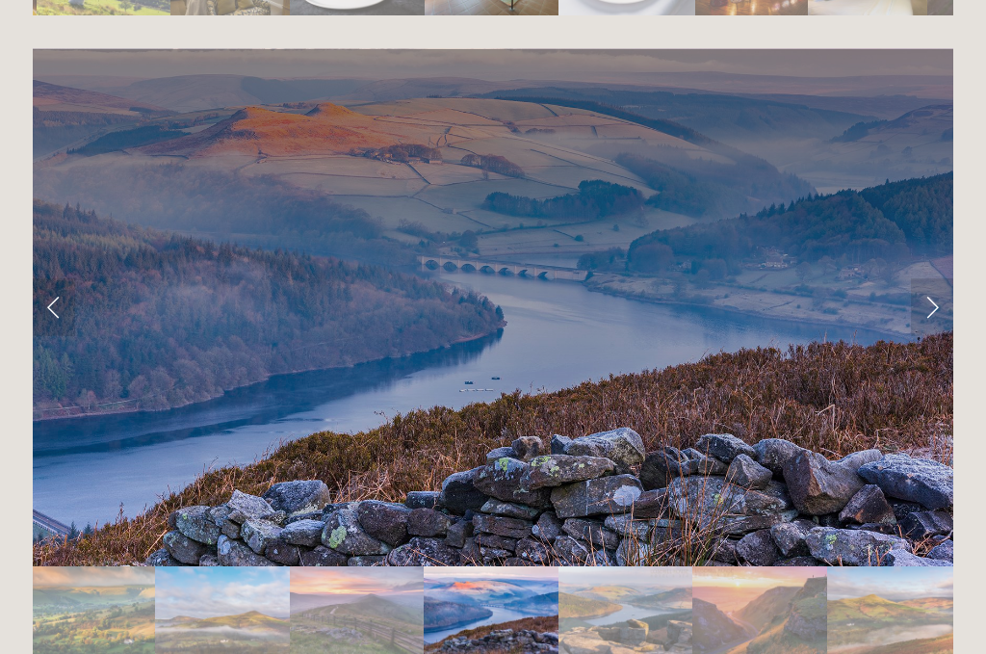
click at [646, 566] on img "Slide 5" at bounding box center [626, 611] width 135 height 90
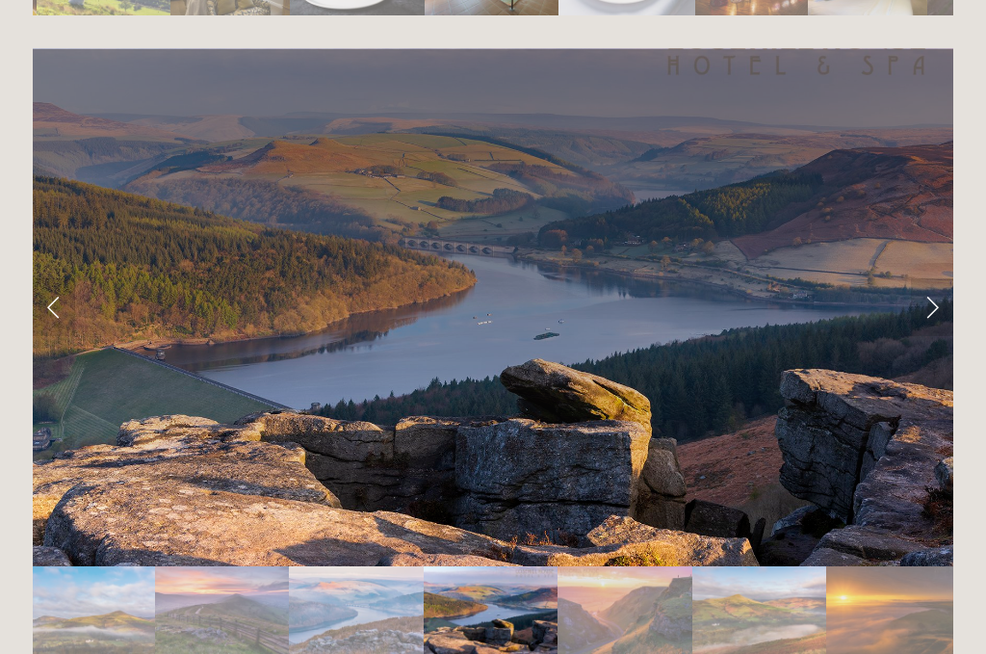
click at [768, 566] on img "Slide 7" at bounding box center [759, 611] width 134 height 90
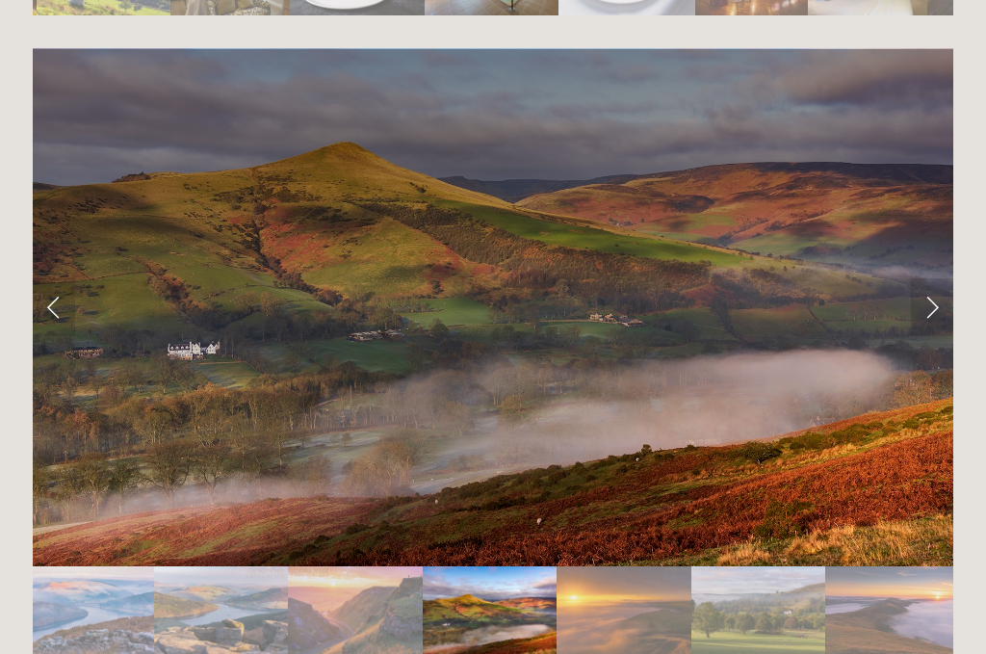
click at [883, 566] on img "Slide 10" at bounding box center [904, 611] width 159 height 90
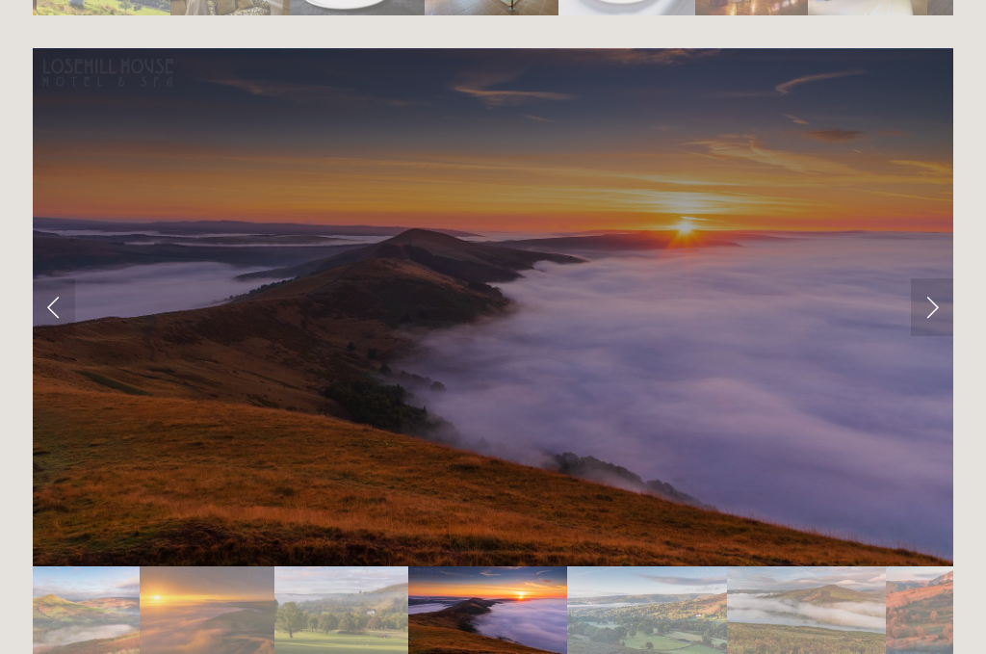
click at [621, 566] on img "Slide 11" at bounding box center [646, 611] width 159 height 90
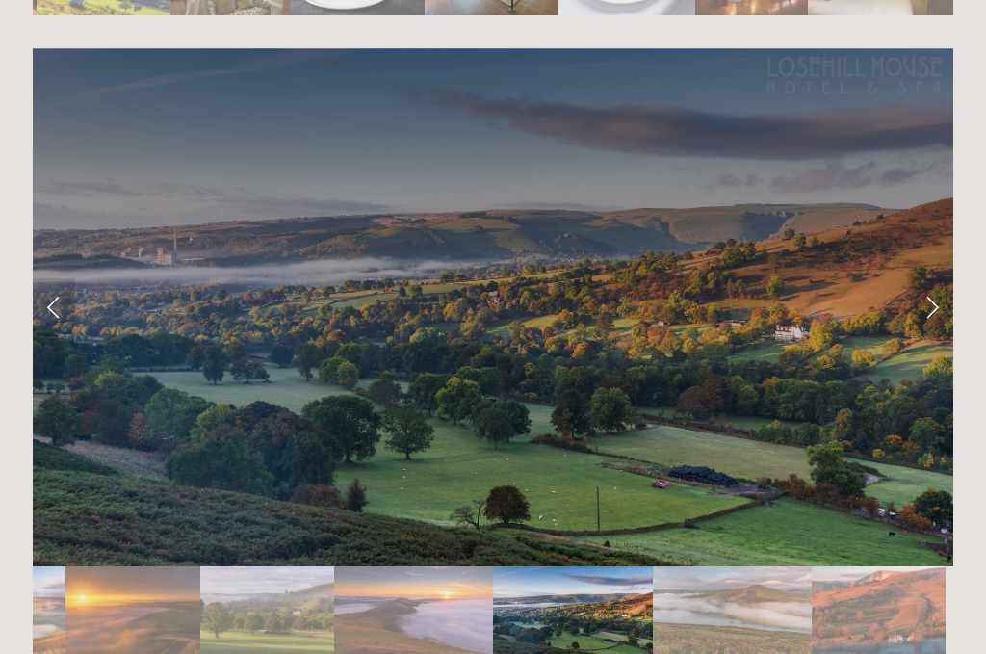
click at [767, 566] on img "Slide 12" at bounding box center [732, 611] width 159 height 90
click at [743, 566] on img "Slide 12" at bounding box center [732, 611] width 159 height 90
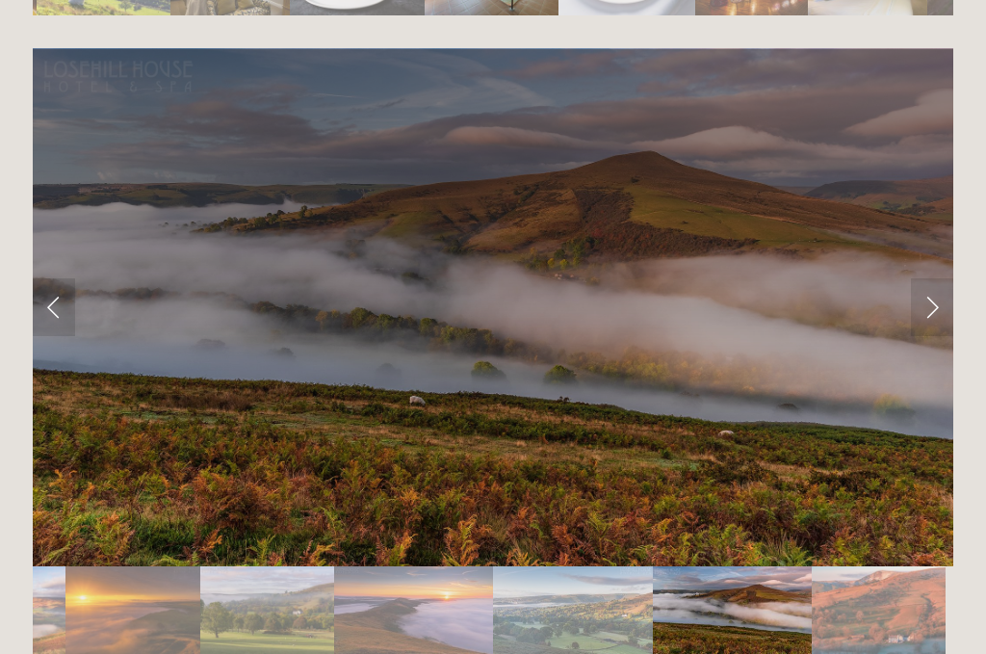
click at [873, 566] on img "Slide 13" at bounding box center [879, 611] width 134 height 90
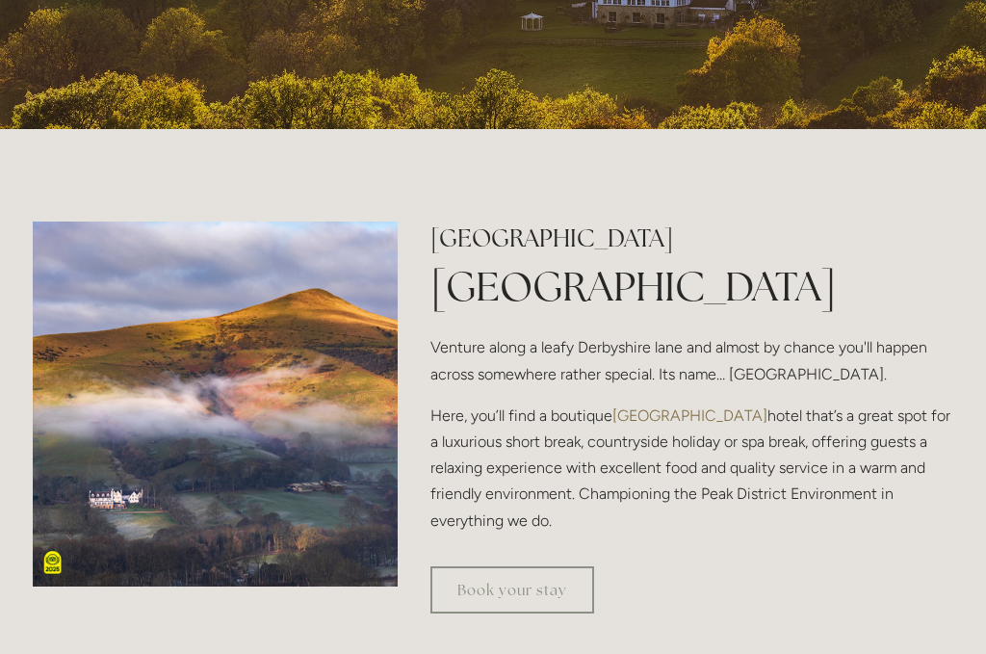
scroll to position [0, 0]
